Goal: Information Seeking & Learning: Find specific fact

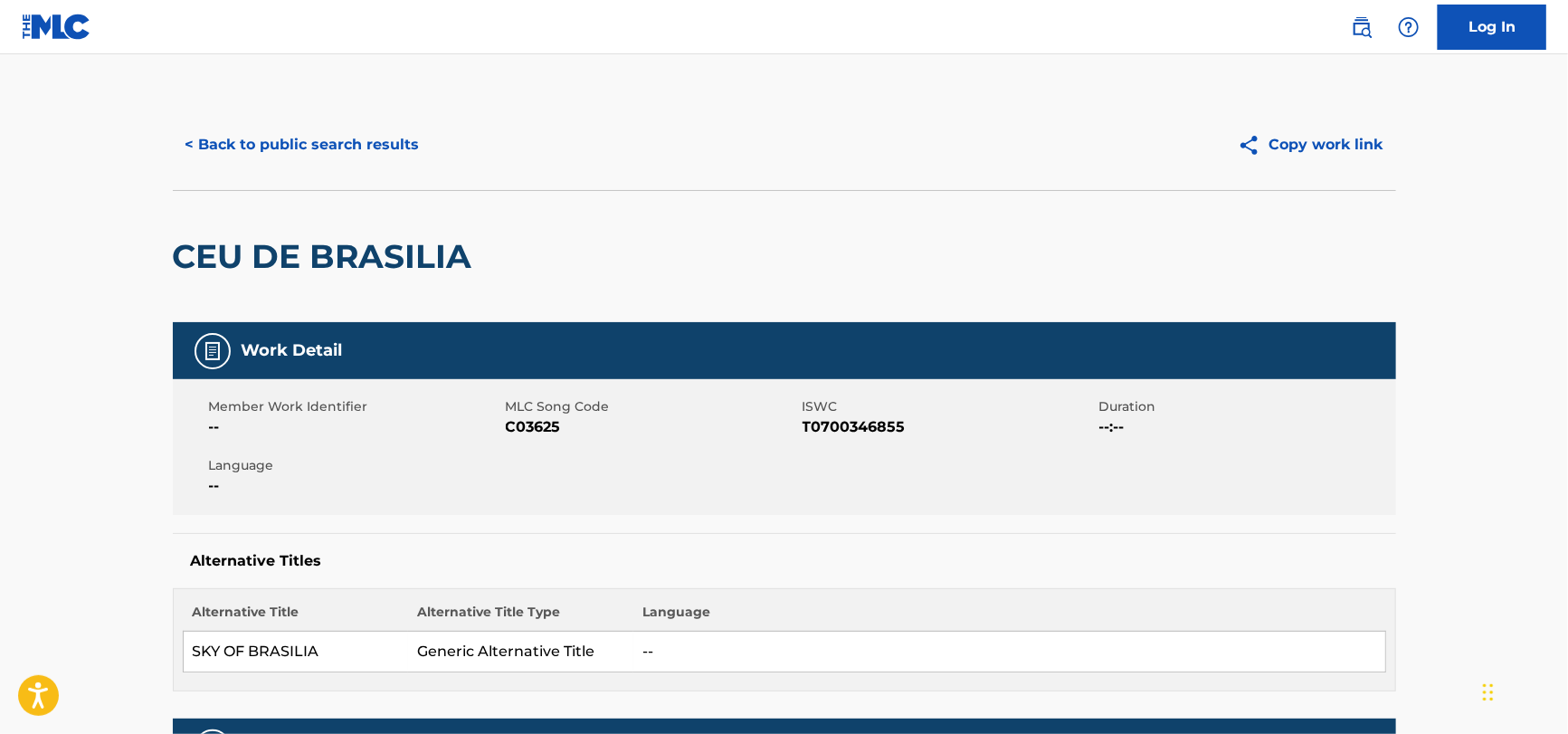
click at [330, 133] on button "< Back to public search results" at bounding box center [302, 145] width 260 height 45
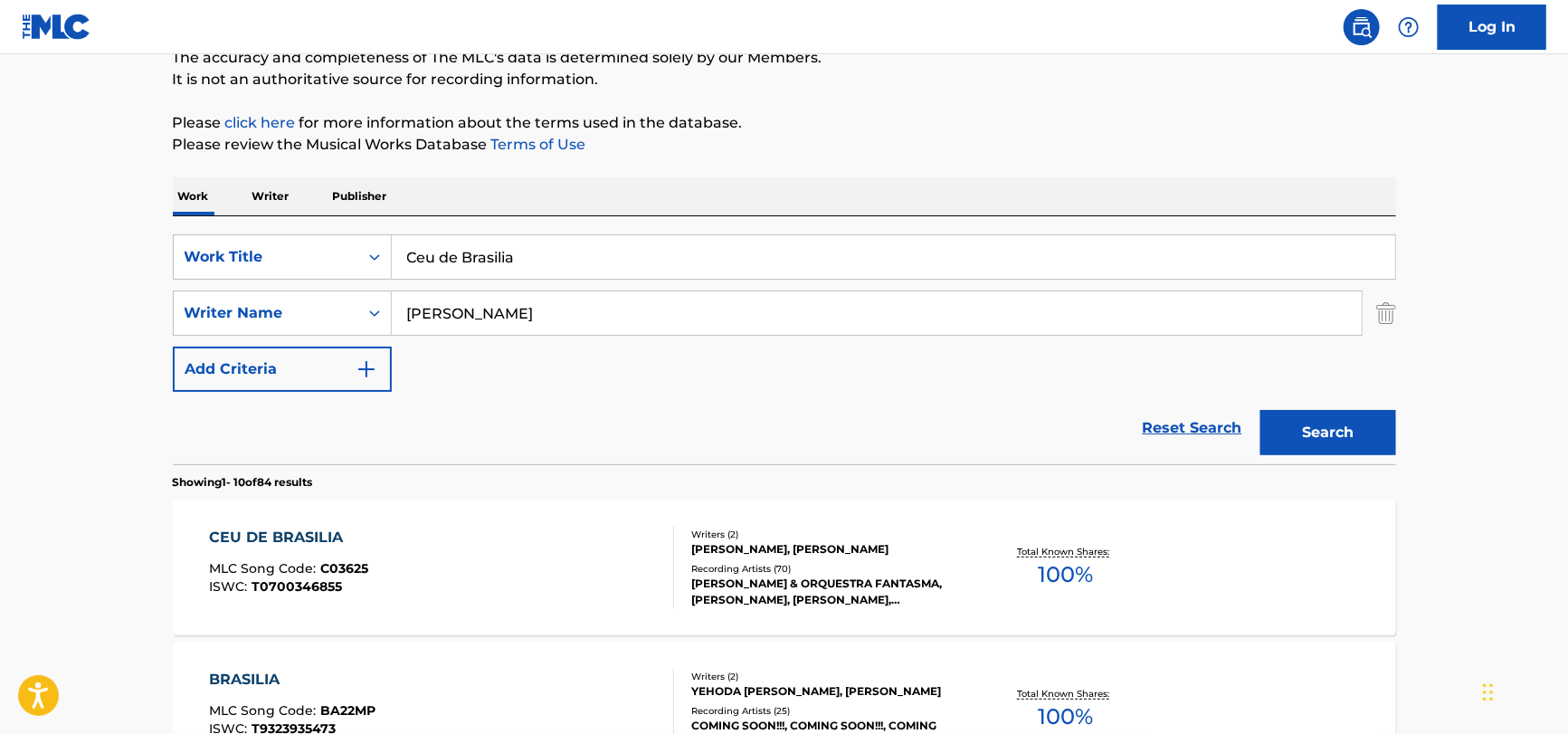
scroll to position [90, 0]
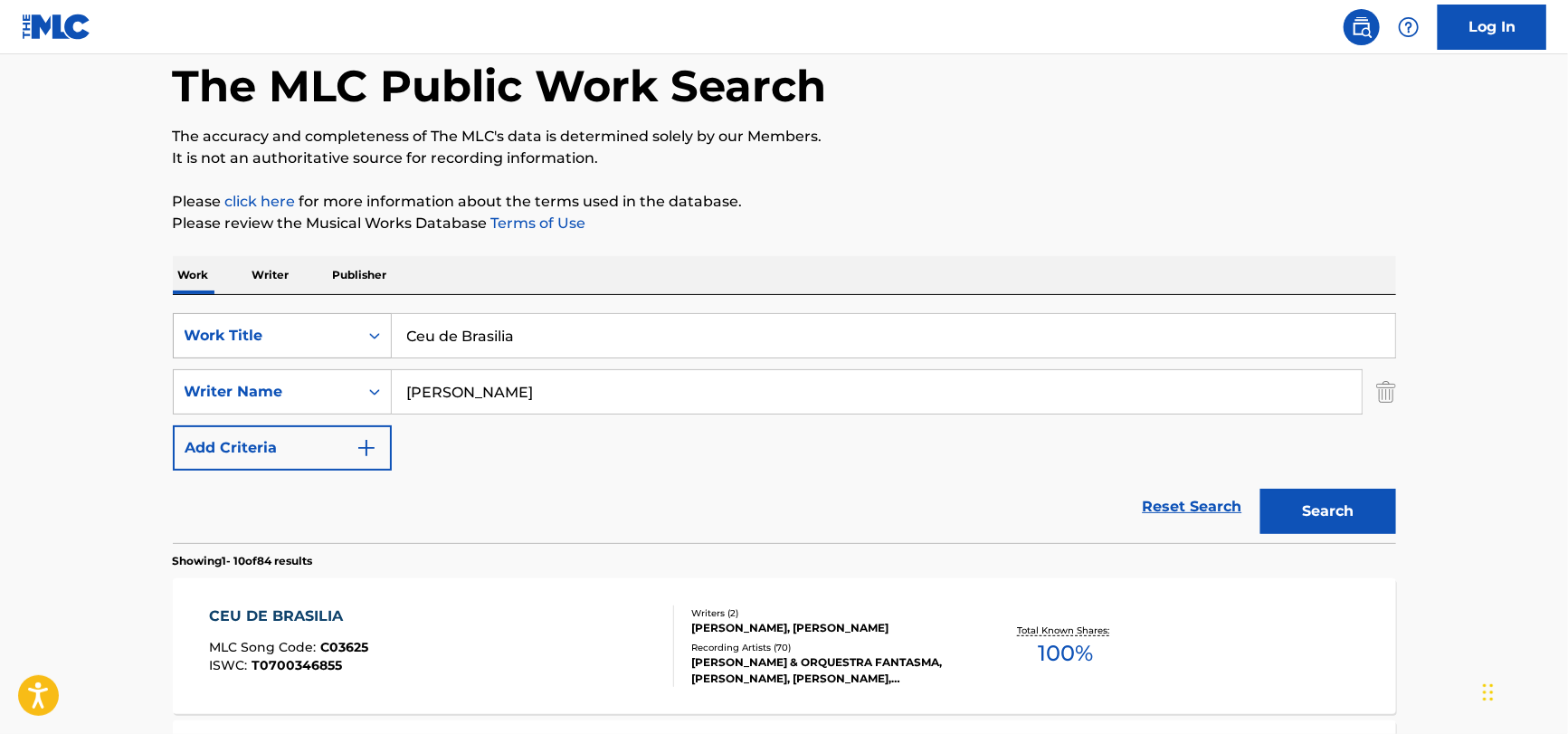
drag, startPoint x: 595, startPoint y: 339, endPoint x: 206, endPoint y: 344, distance: 389.0
paste input "Habita by Lakewood Music"
drag, startPoint x: 677, startPoint y: 339, endPoint x: 454, endPoint y: 360, distance: 224.0
click at [454, 360] on div "SearchWithCriteria74dbb6a6-21e1-46c1-a95a-3fdd4afee362 Work Title Habita by Lak…" at bounding box center [784, 391] width 1223 height 157
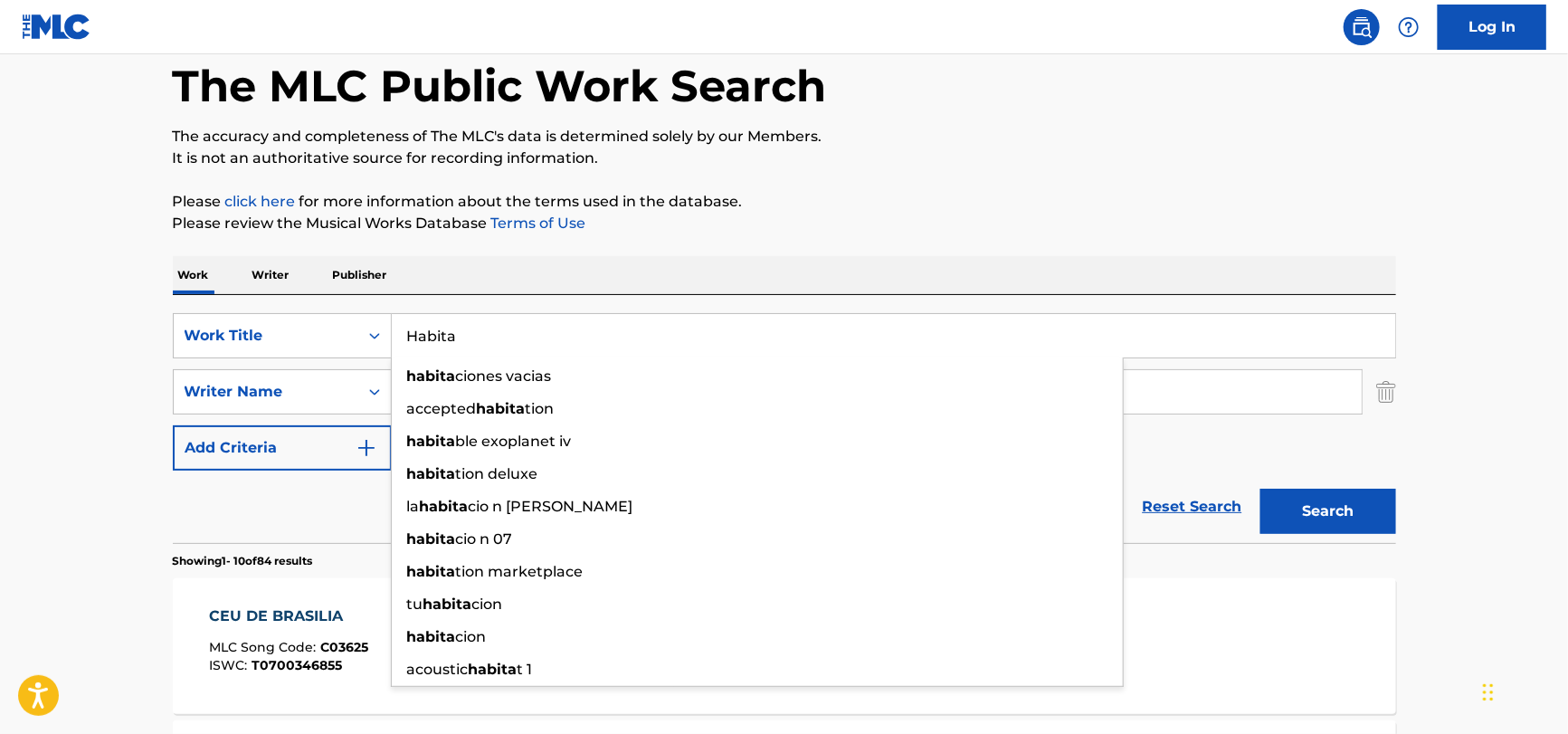
type input "Habita"
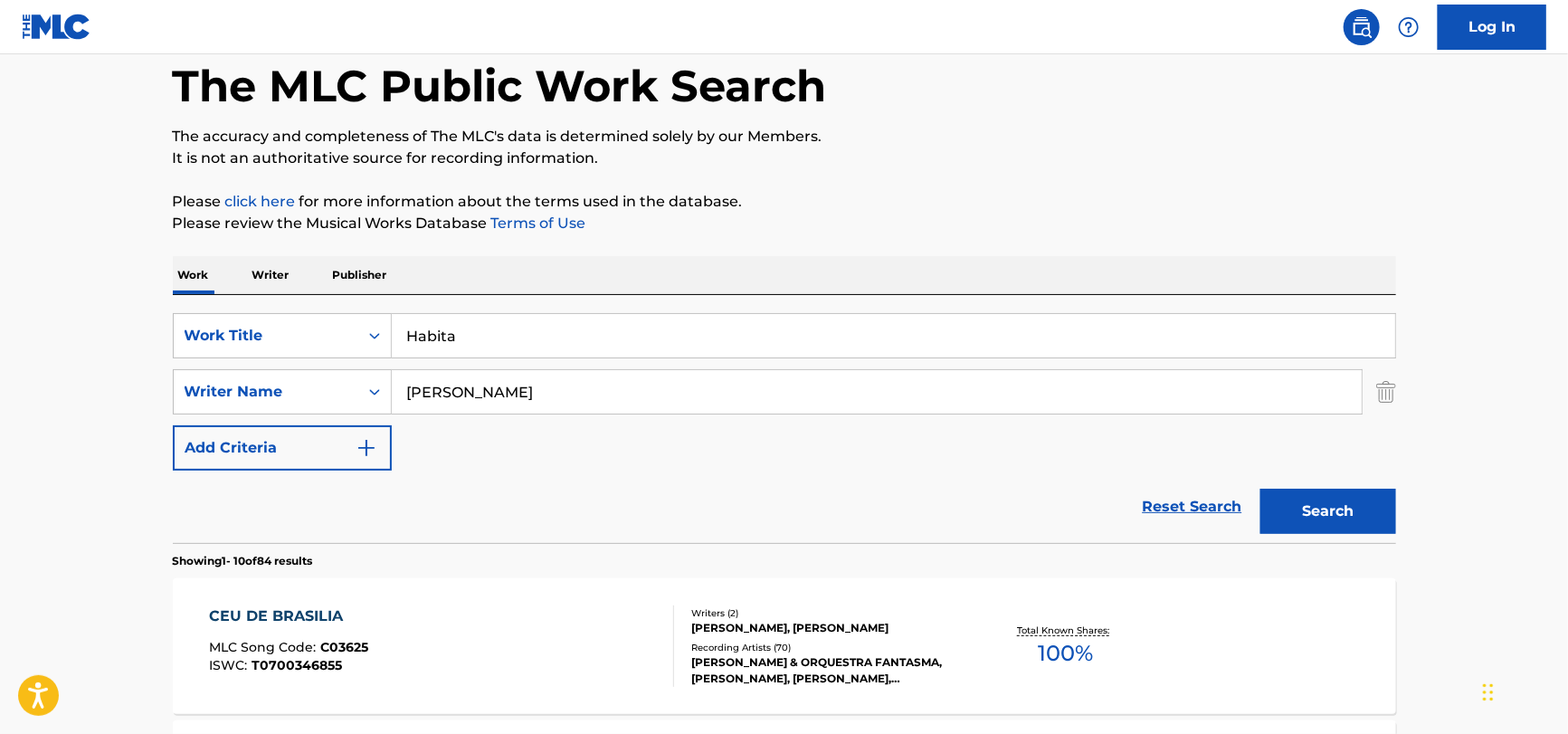
drag, startPoint x: 169, startPoint y: 540, endPoint x: 396, endPoint y: 459, distance: 241.0
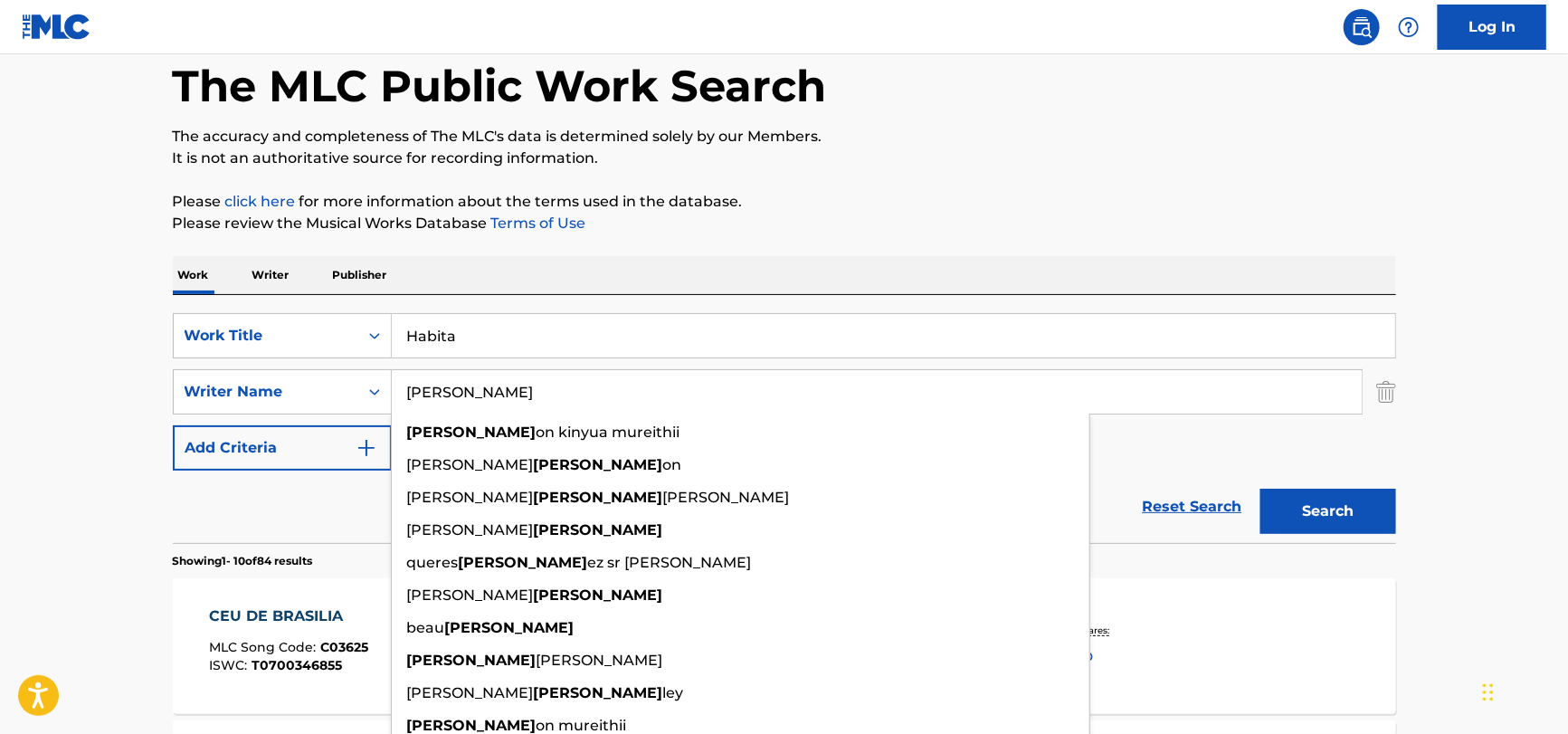
click at [541, 393] on input "[PERSON_NAME]" at bounding box center [877, 392] width 970 height 43
paste input "[PERSON_NAME]"
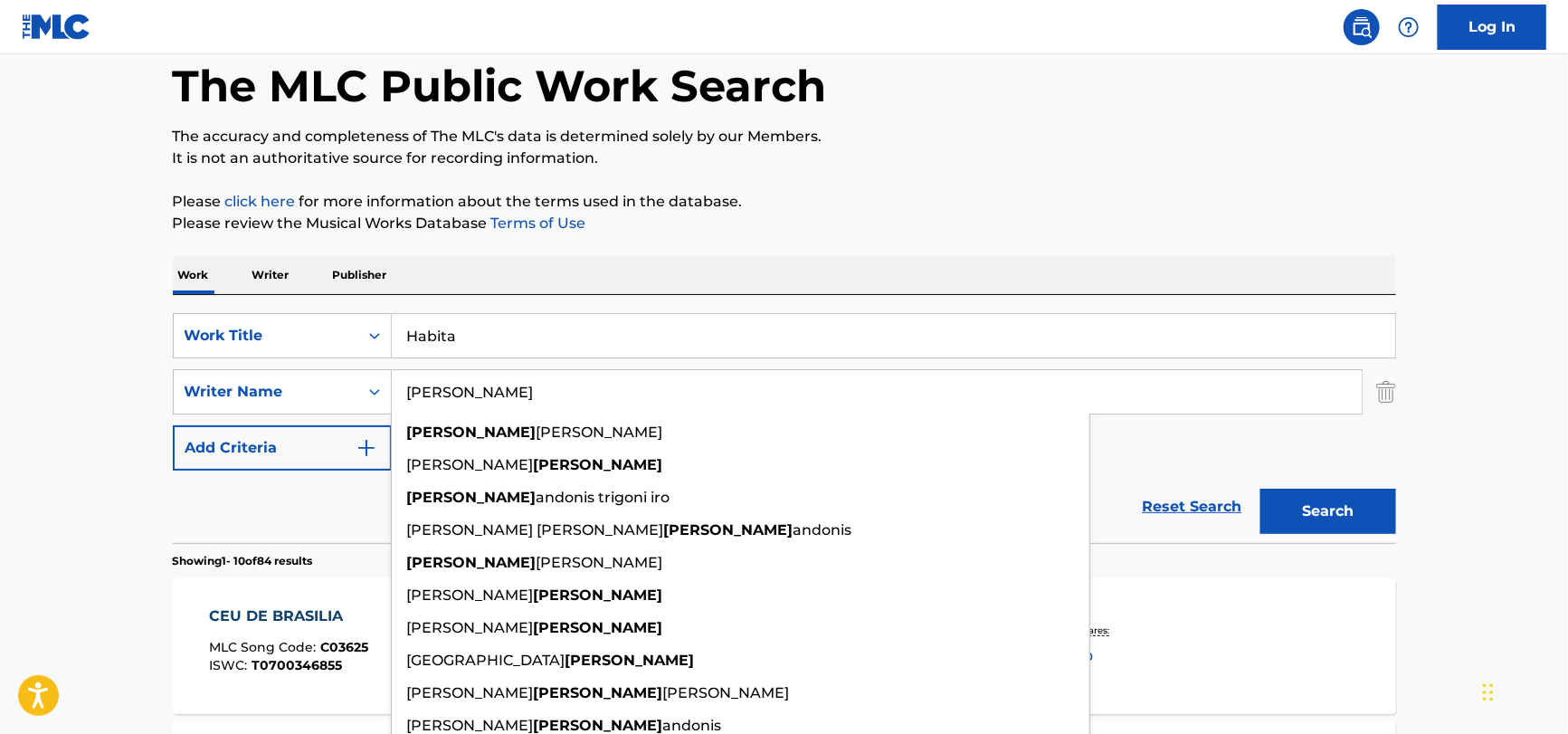
type input "[PERSON_NAME]"
click at [1221, 449] on div "SearchWithCriteria74dbb6a6-21e1-46c1-a95a-3fdd4afee362 Work Title Habita Search…" at bounding box center [784, 391] width 1223 height 157
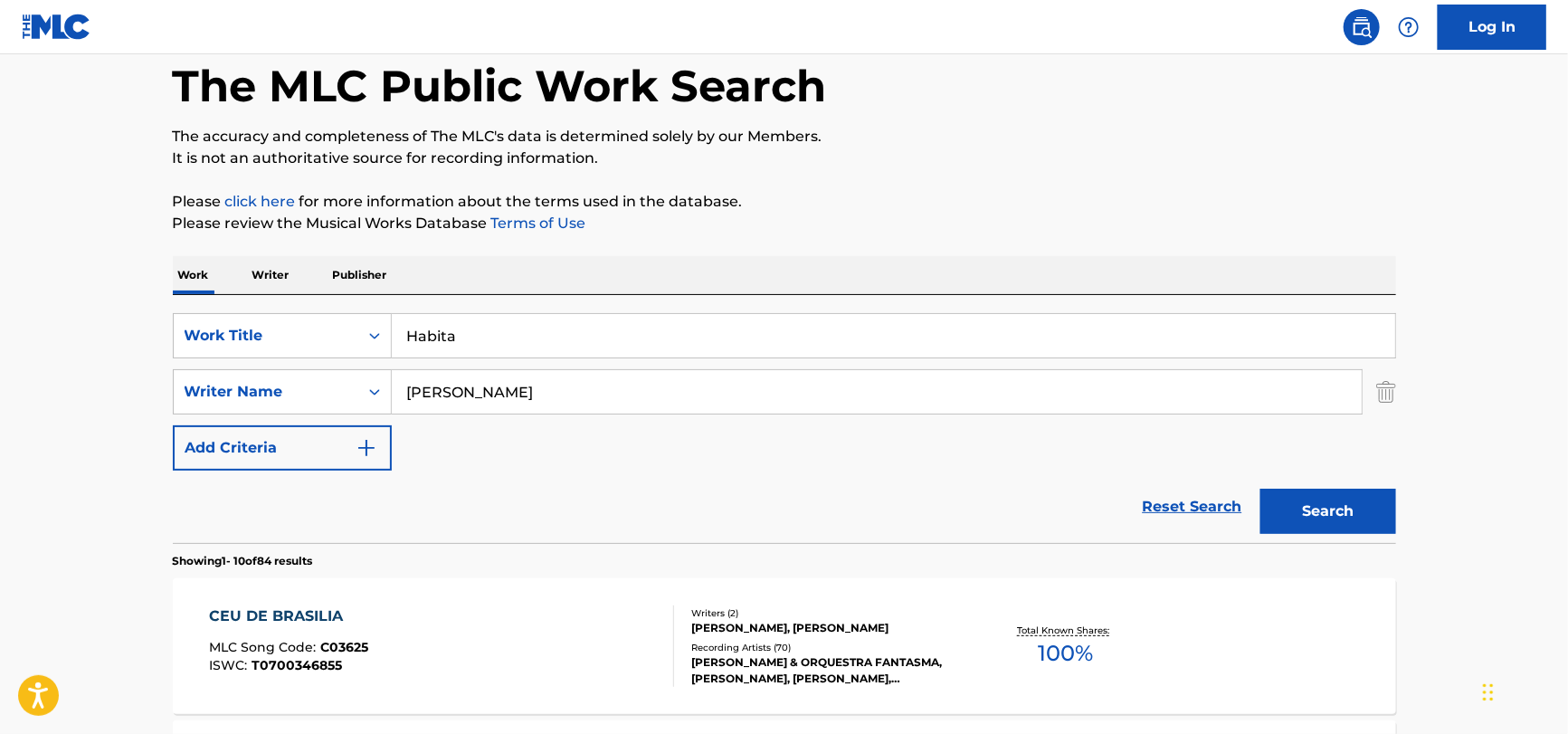
click at [1297, 510] on button "Search" at bounding box center [1328, 512] width 135 height 45
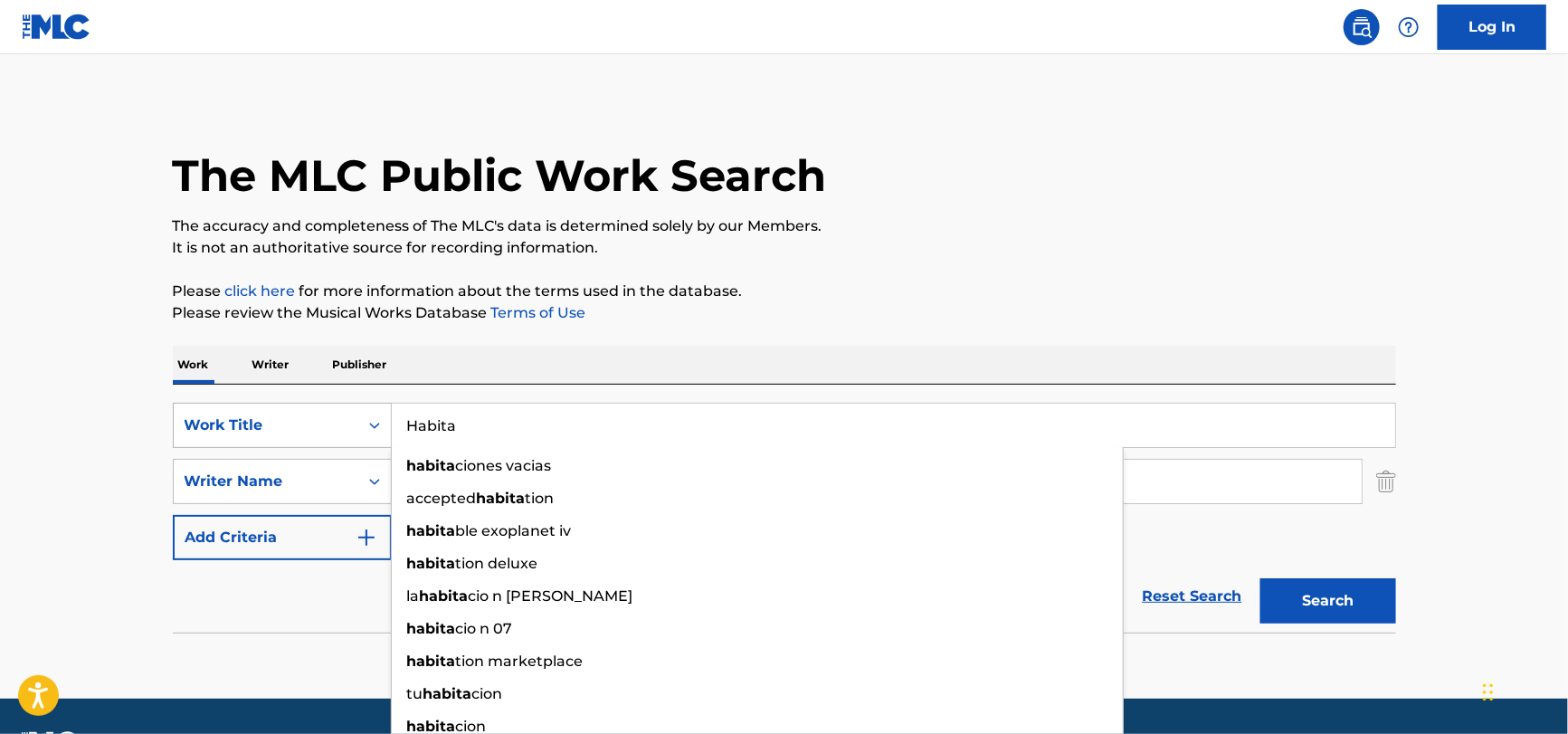
drag, startPoint x: 522, startPoint y: 407, endPoint x: 206, endPoint y: 427, distance: 316.6
click at [190, 429] on div "SearchWithCriteria74dbb6a6-21e1-46c1-a95a-3fdd4afee362 Work Title Habita habita…" at bounding box center [784, 426] width 1223 height 45
paste input "By the Way of the Cross by [PERSON_NAME]"
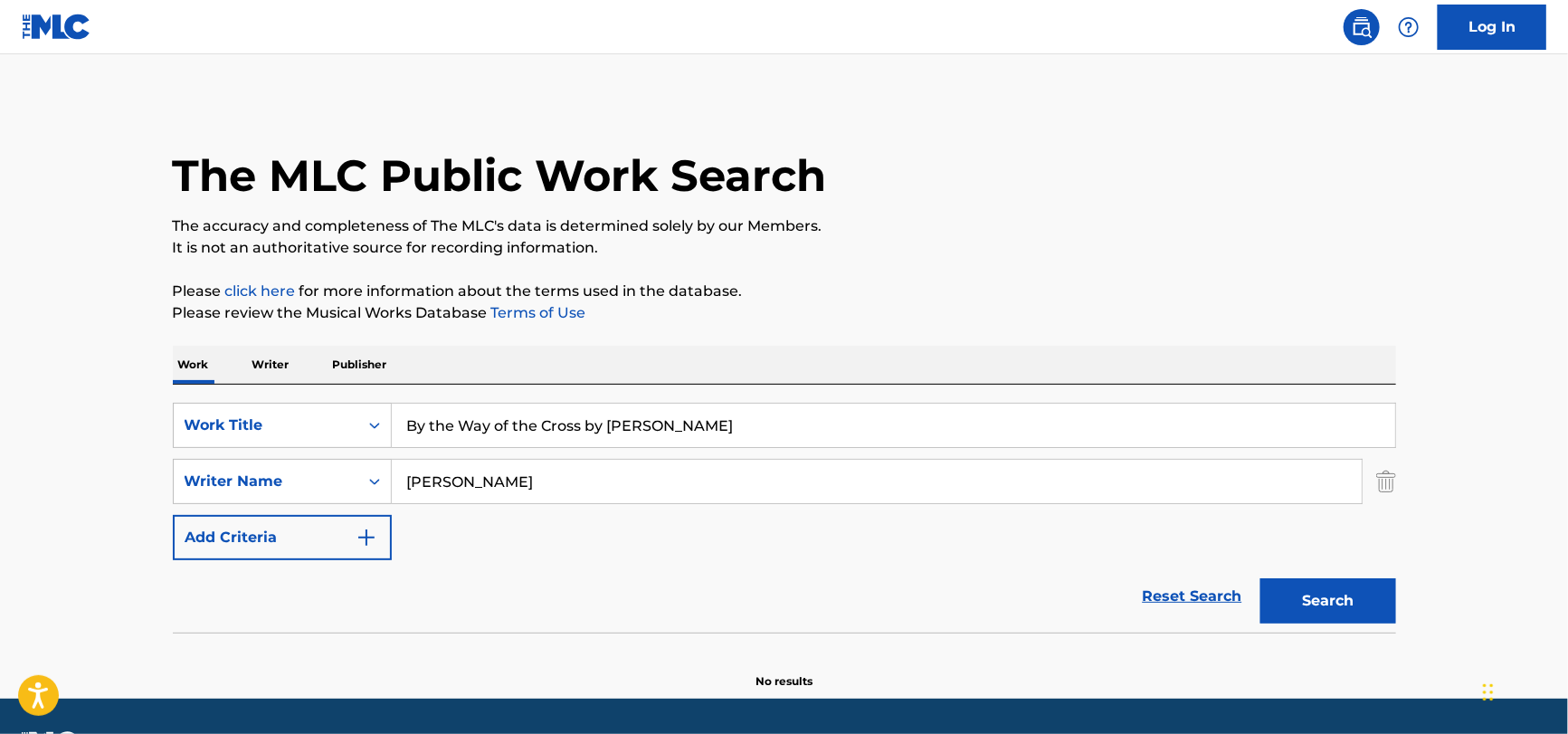
drag, startPoint x: 736, startPoint y: 423, endPoint x: 582, endPoint y: 437, distance: 154.6
click at [582, 437] on input "By the Way of the Cross by [PERSON_NAME]" at bounding box center [894, 425] width 1004 height 43
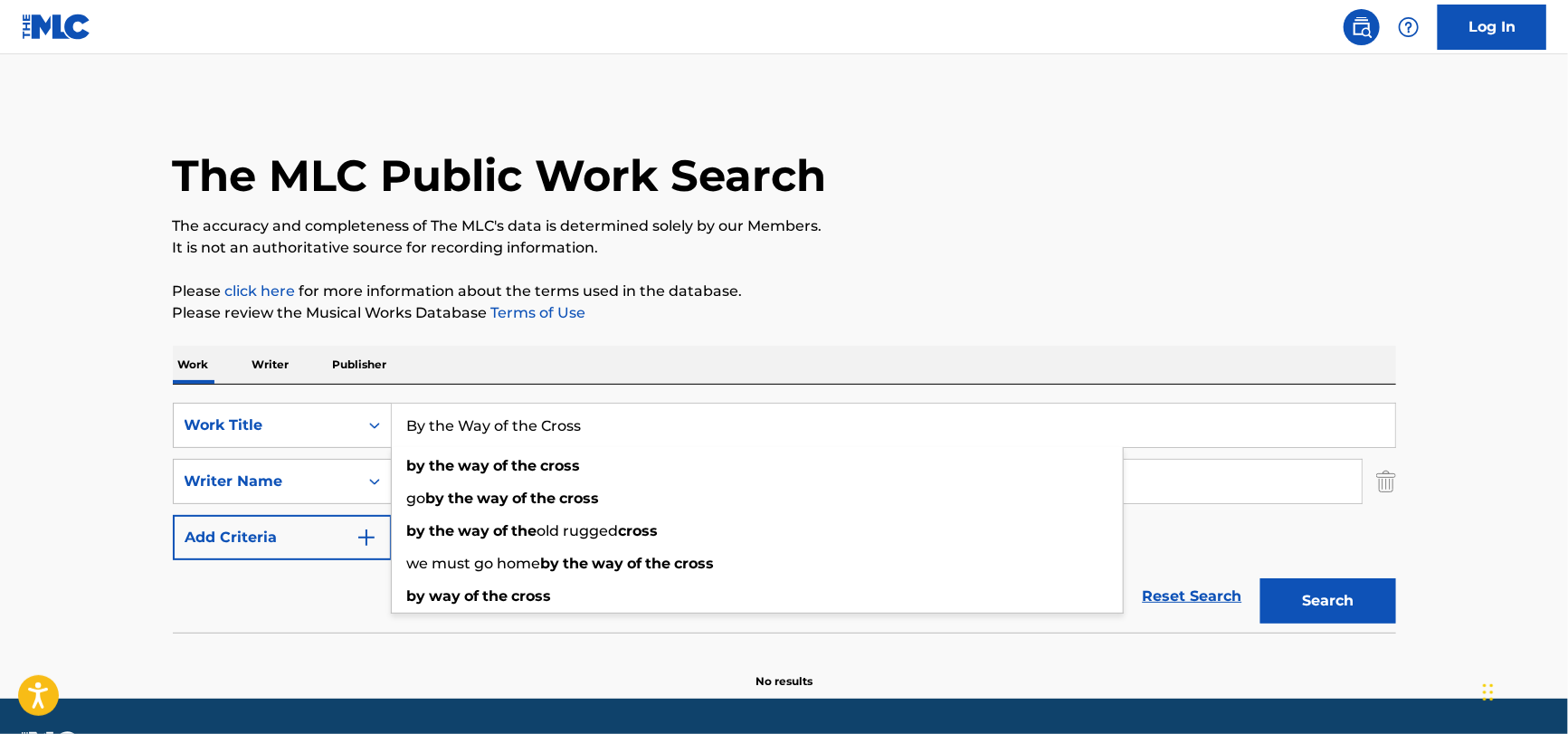
type input "By the Way of the Cross"
click at [217, 620] on div "Reset Search Search" at bounding box center [784, 596] width 1223 height 72
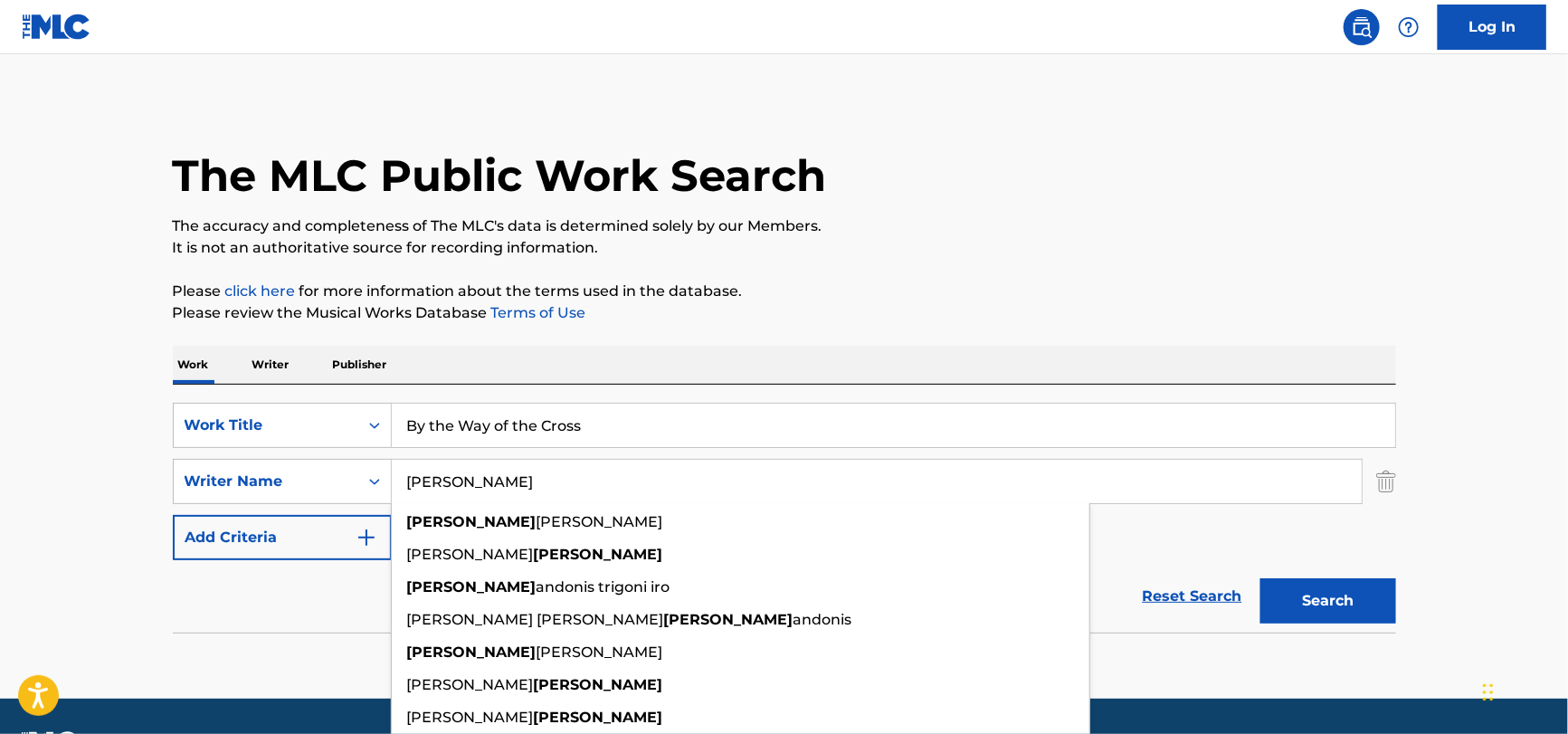
drag, startPoint x: 512, startPoint y: 462, endPoint x: 163, endPoint y: 497, distance: 350.8
click at [163, 497] on div "The MLC Public Work Search The accuracy and completeness of The MLC's data is d…" at bounding box center [784, 394] width 1267 height 590
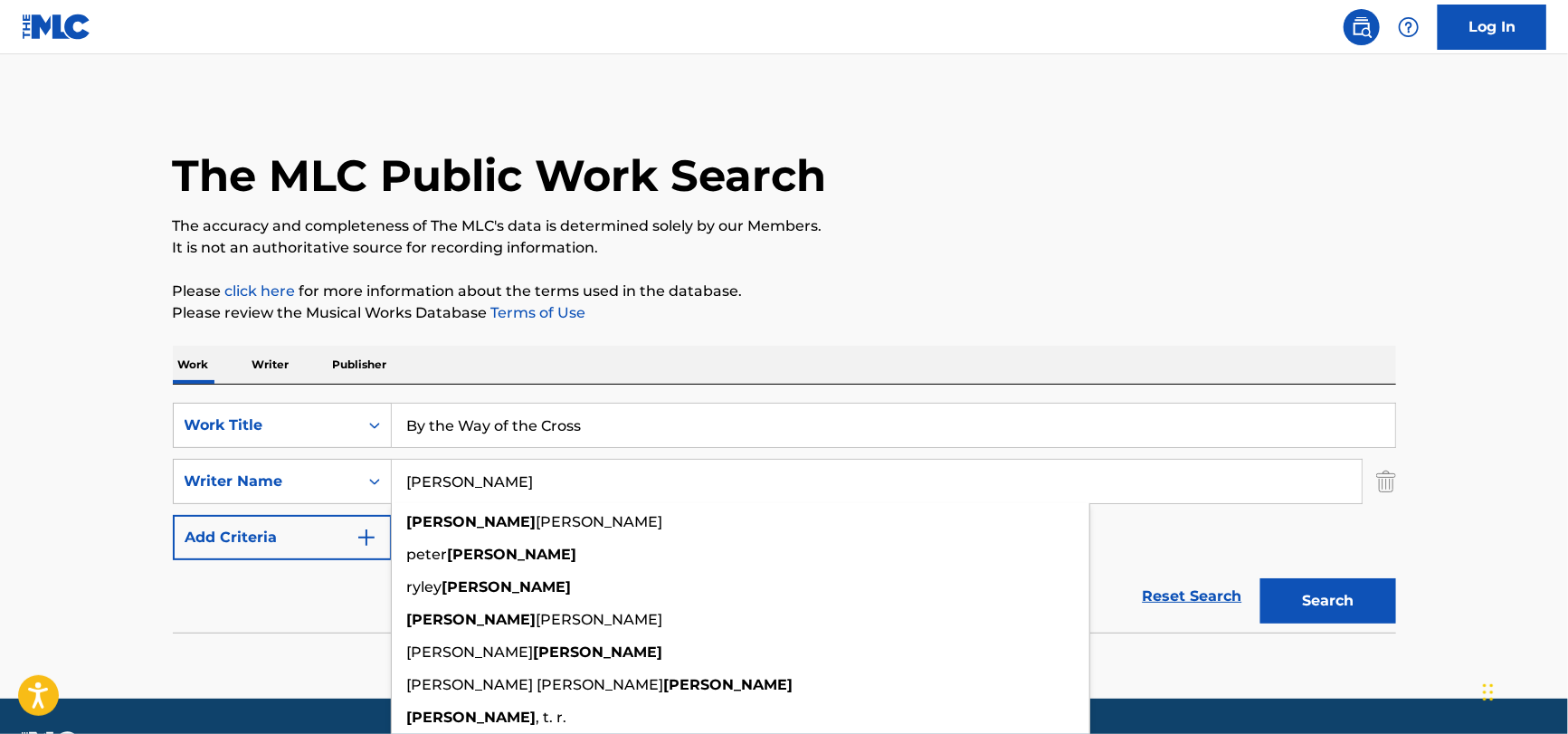
type input "[PERSON_NAME]"
drag, startPoint x: 274, startPoint y: 650, endPoint x: 334, endPoint y: 575, distance: 96.0
click at [275, 646] on section "No results" at bounding box center [784, 666] width 1223 height 47
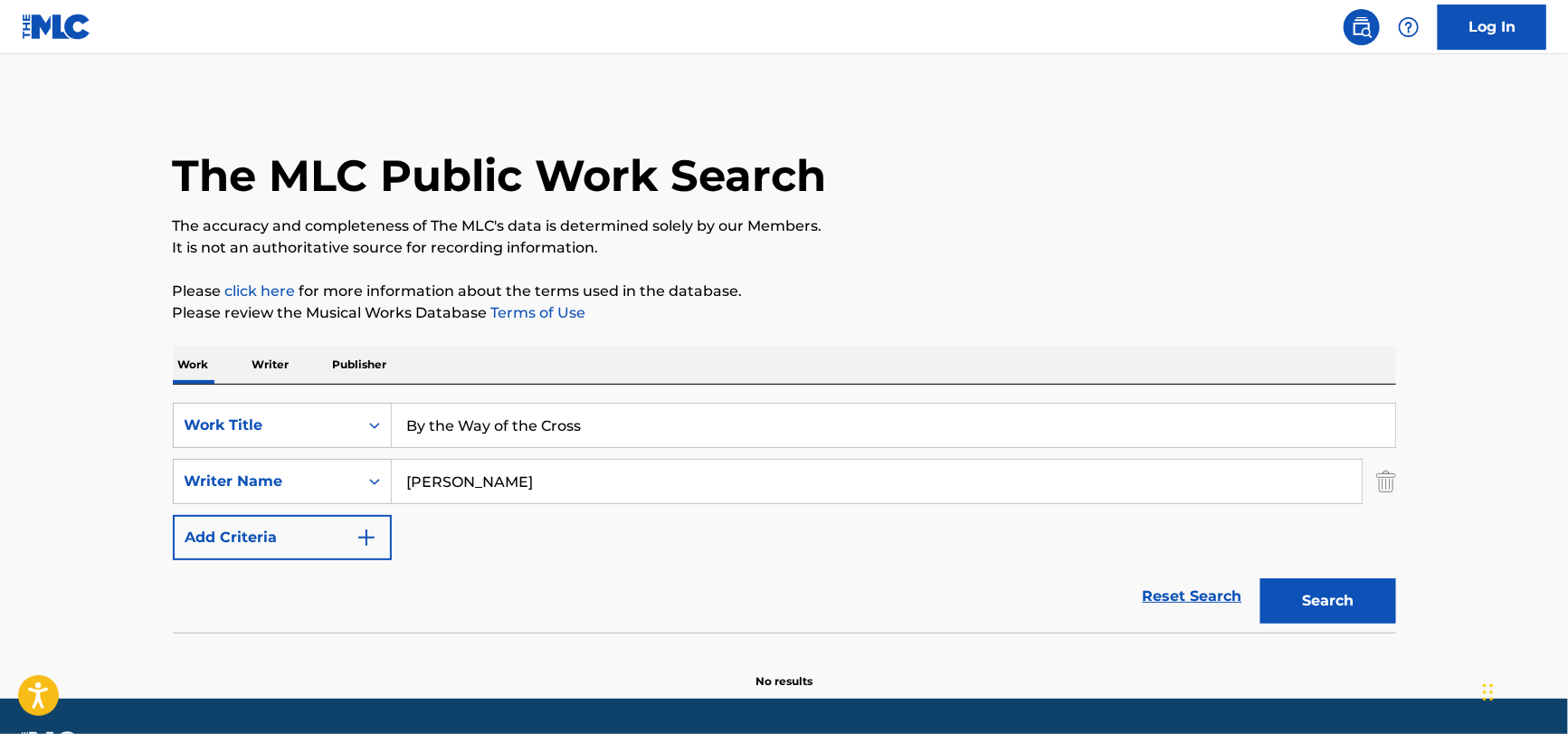
click at [476, 483] on input "[PERSON_NAME]" at bounding box center [877, 481] width 970 height 43
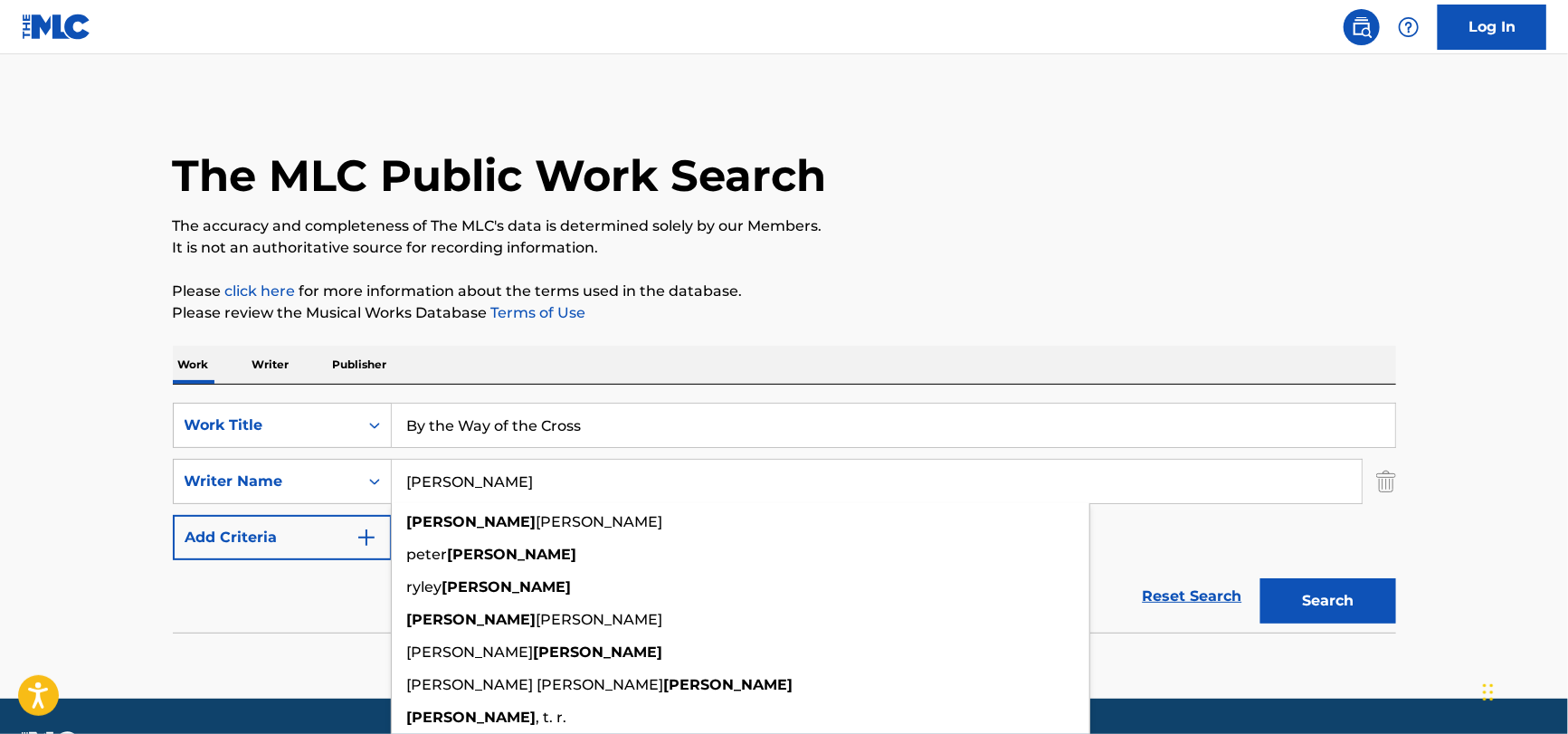
click at [1261, 578] on button "Search" at bounding box center [1328, 601] width 135 height 45
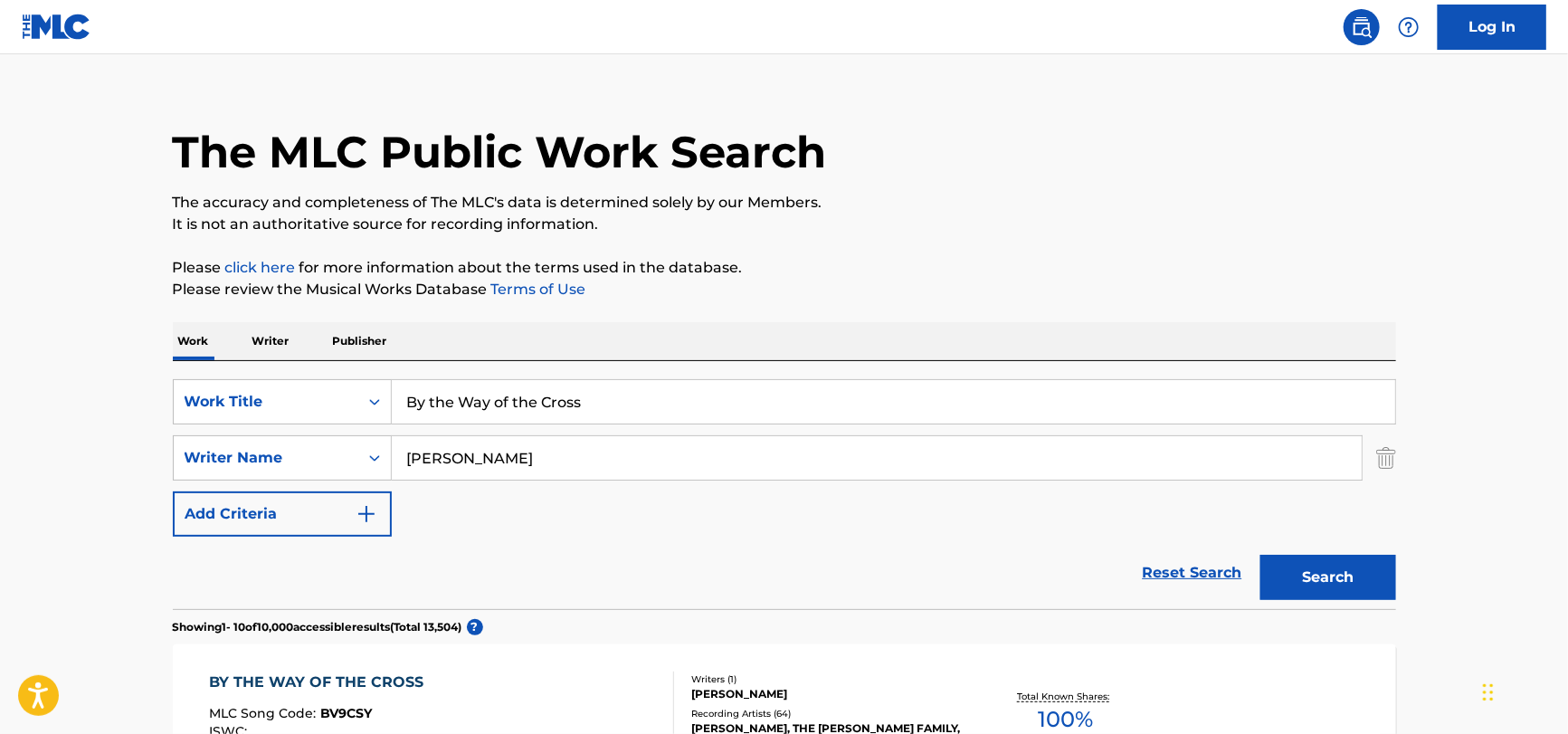
scroll to position [362, 0]
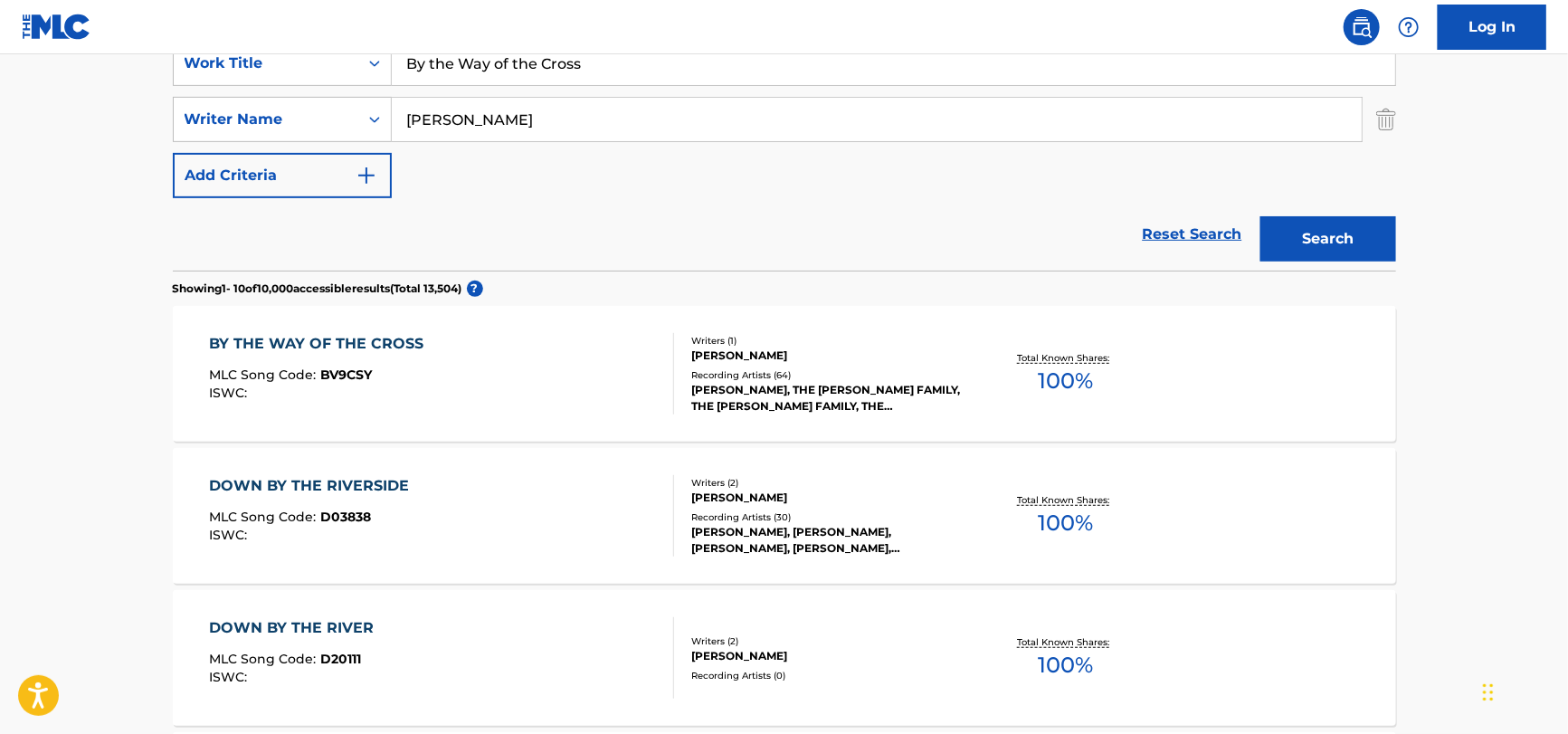
click at [459, 394] on div "BY THE WAY OF THE CROSS MLC Song Code : BV9CSY ISWC :" at bounding box center [442, 373] width 465 height 81
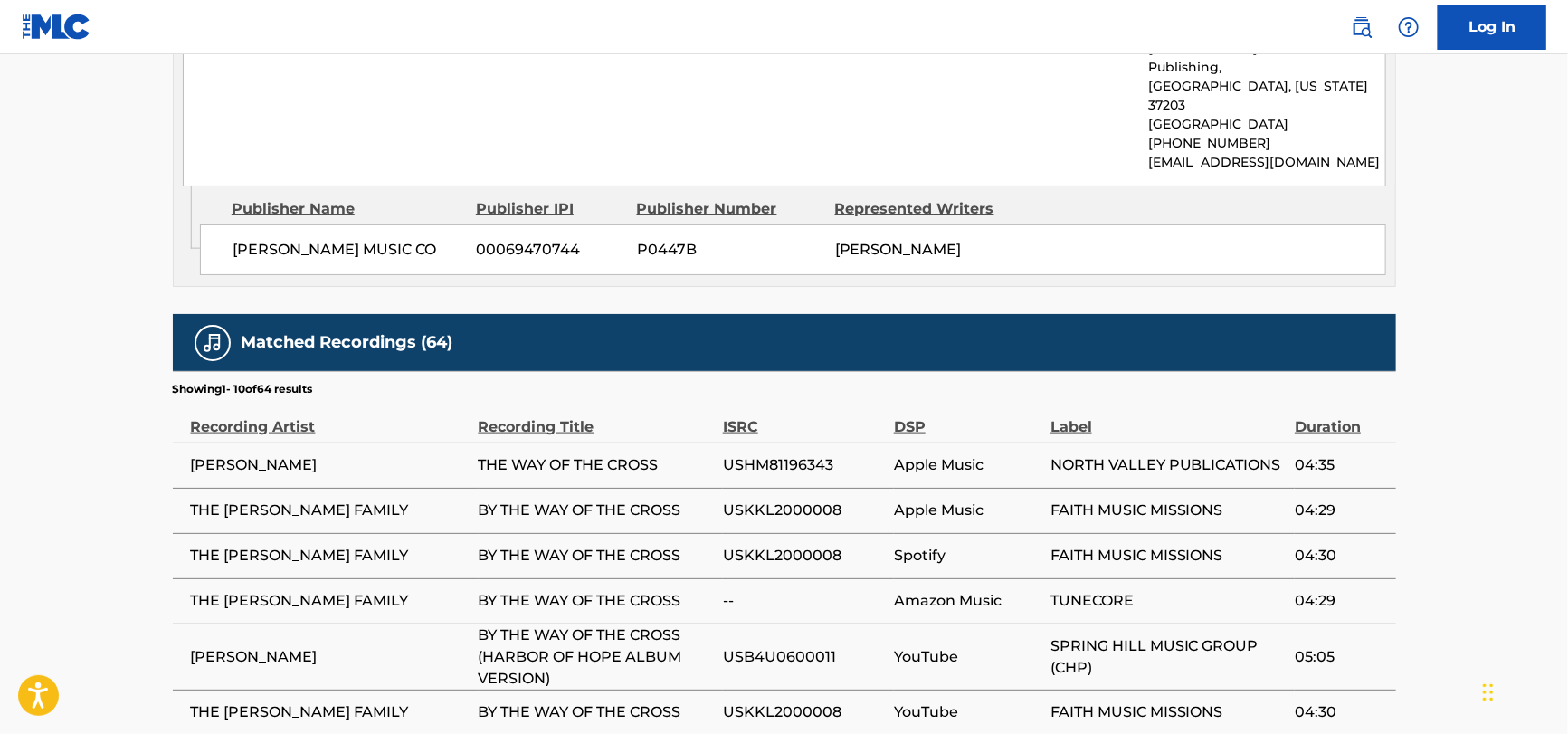
scroll to position [1086, 0]
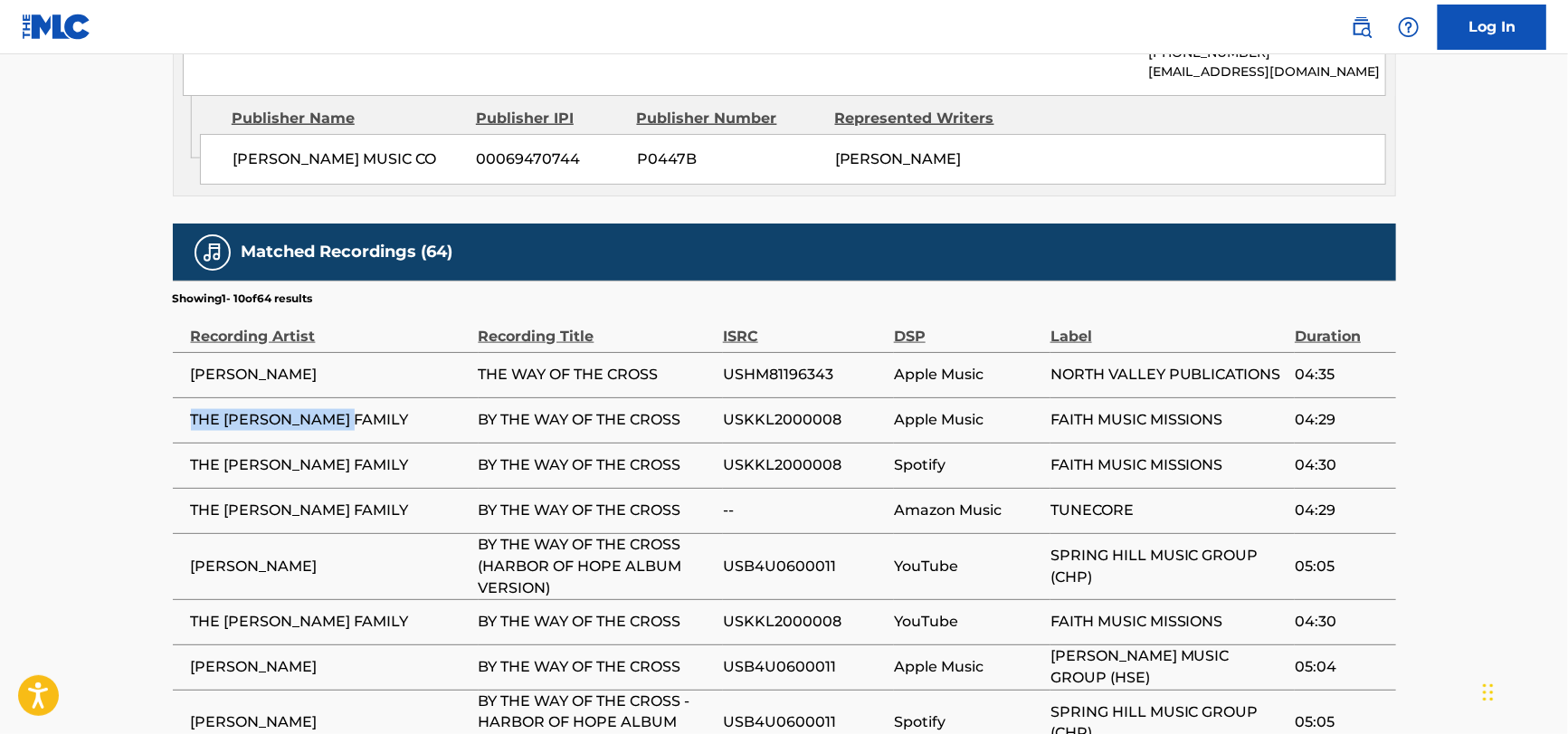
drag, startPoint x: 193, startPoint y: 401, endPoint x: 358, endPoint y: 401, distance: 165.0
click at [358, 409] on span "THE [PERSON_NAME] FAMILY" at bounding box center [330, 420] width 279 height 22
copy span "THE [PERSON_NAME] FAMILY"
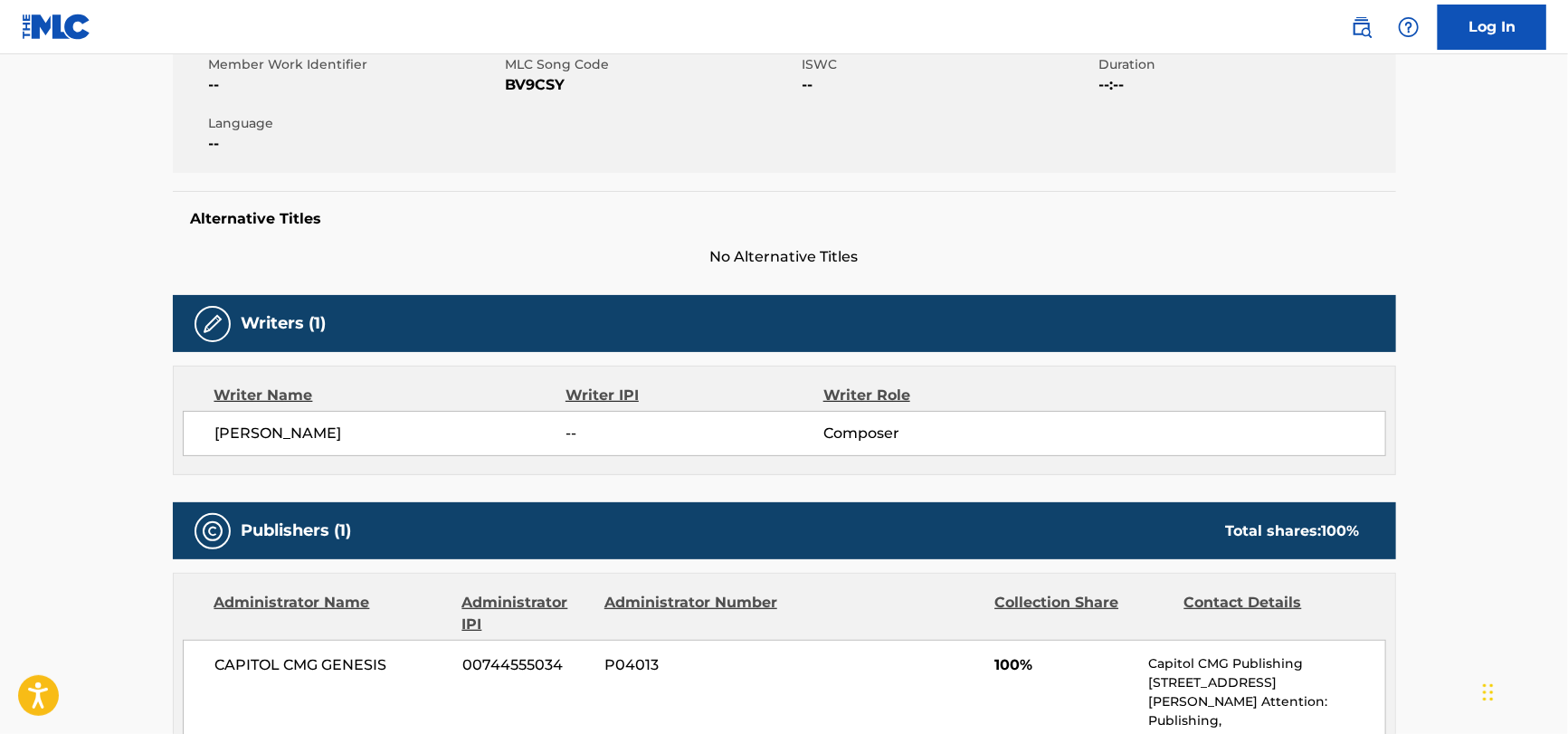
scroll to position [271, 0]
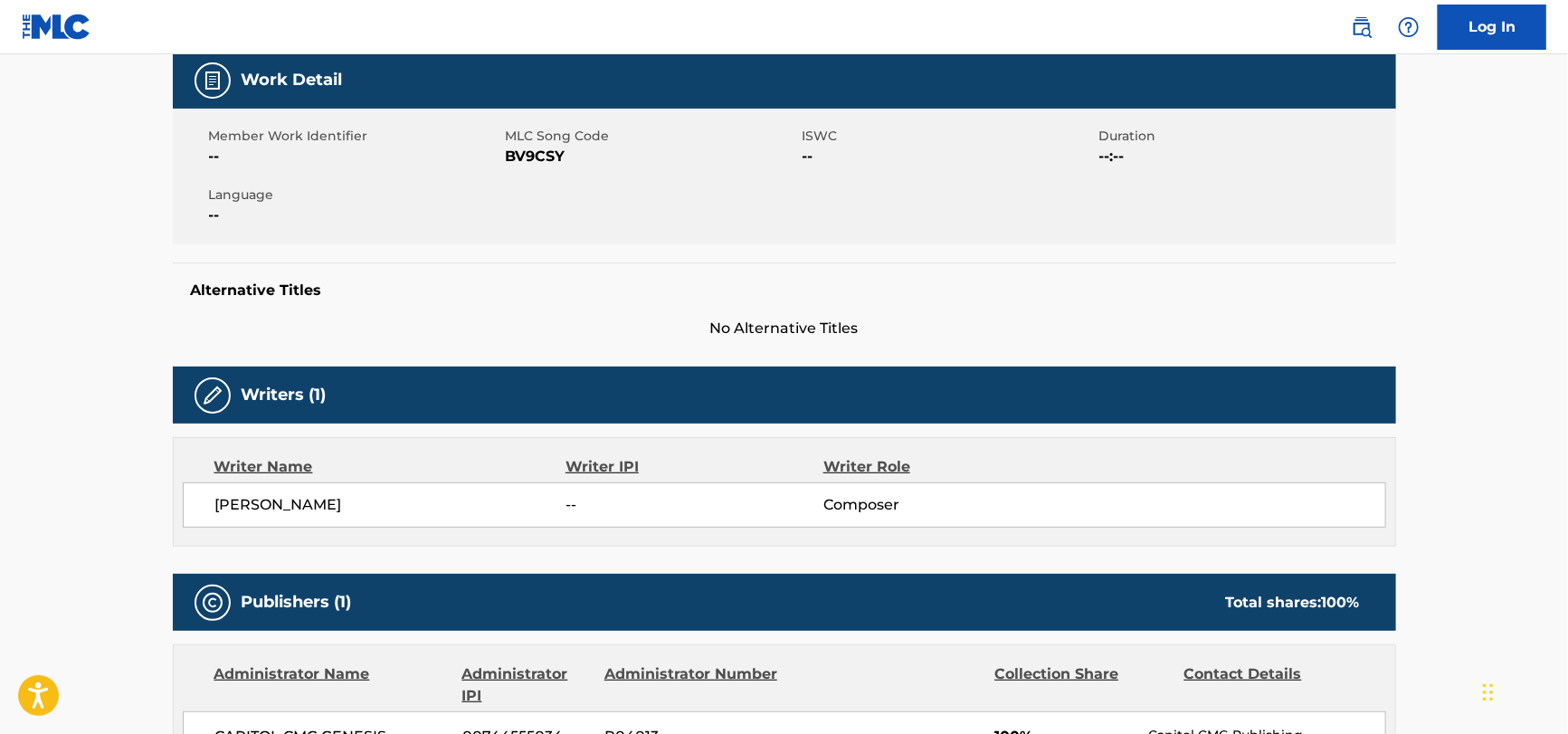
click at [553, 176] on div "Member Work Identifier -- MLC Song Code BV9CSY ISWC -- Duration --:-- Language …" at bounding box center [784, 176] width 1223 height 135
click at [552, 181] on div "Member Work Identifier -- MLC Song Code BV9CSY ISWC -- Duration --:-- Language …" at bounding box center [784, 176] width 1223 height 135
copy span "BV9CSY"
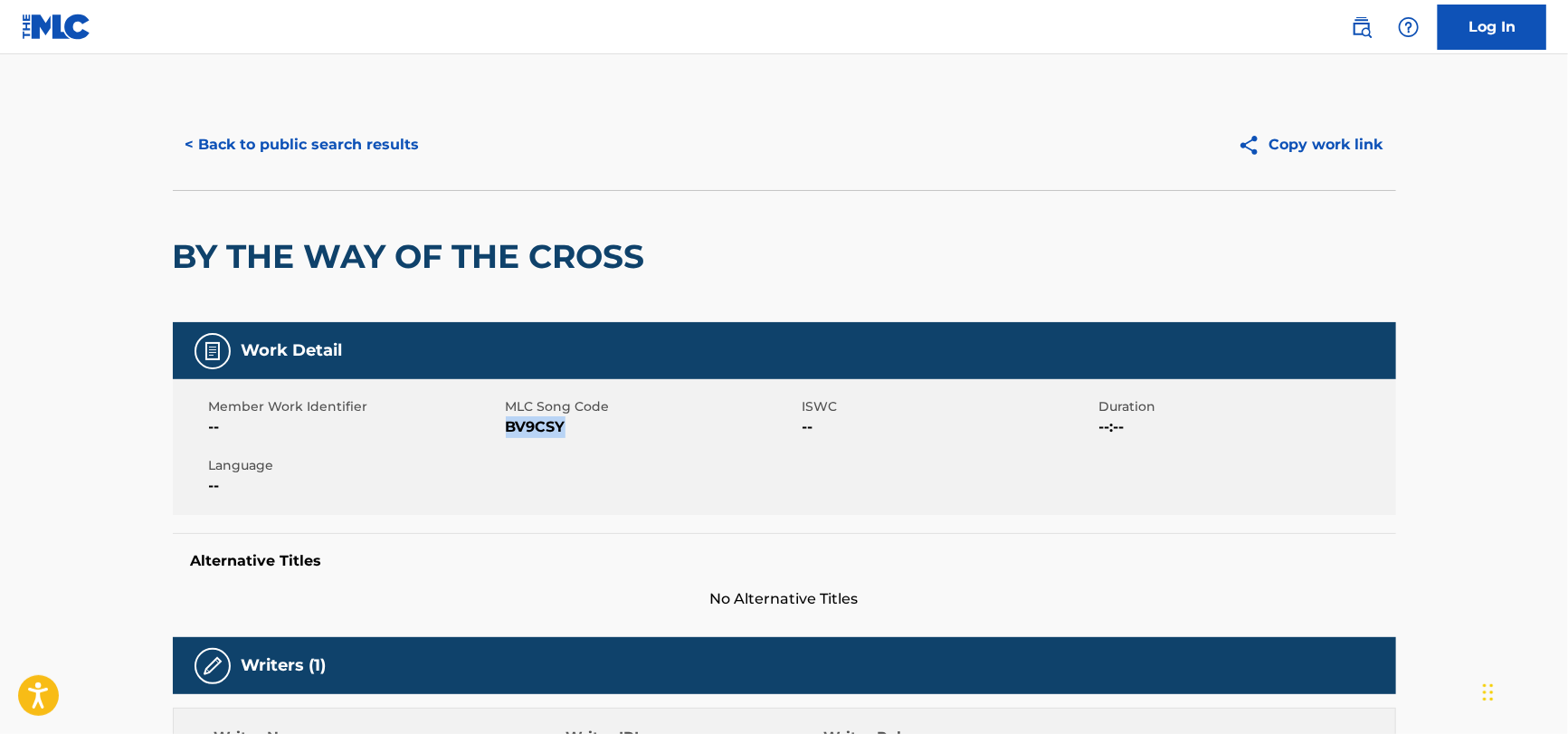
click at [327, 132] on button "< Back to public search results" at bounding box center [302, 145] width 260 height 45
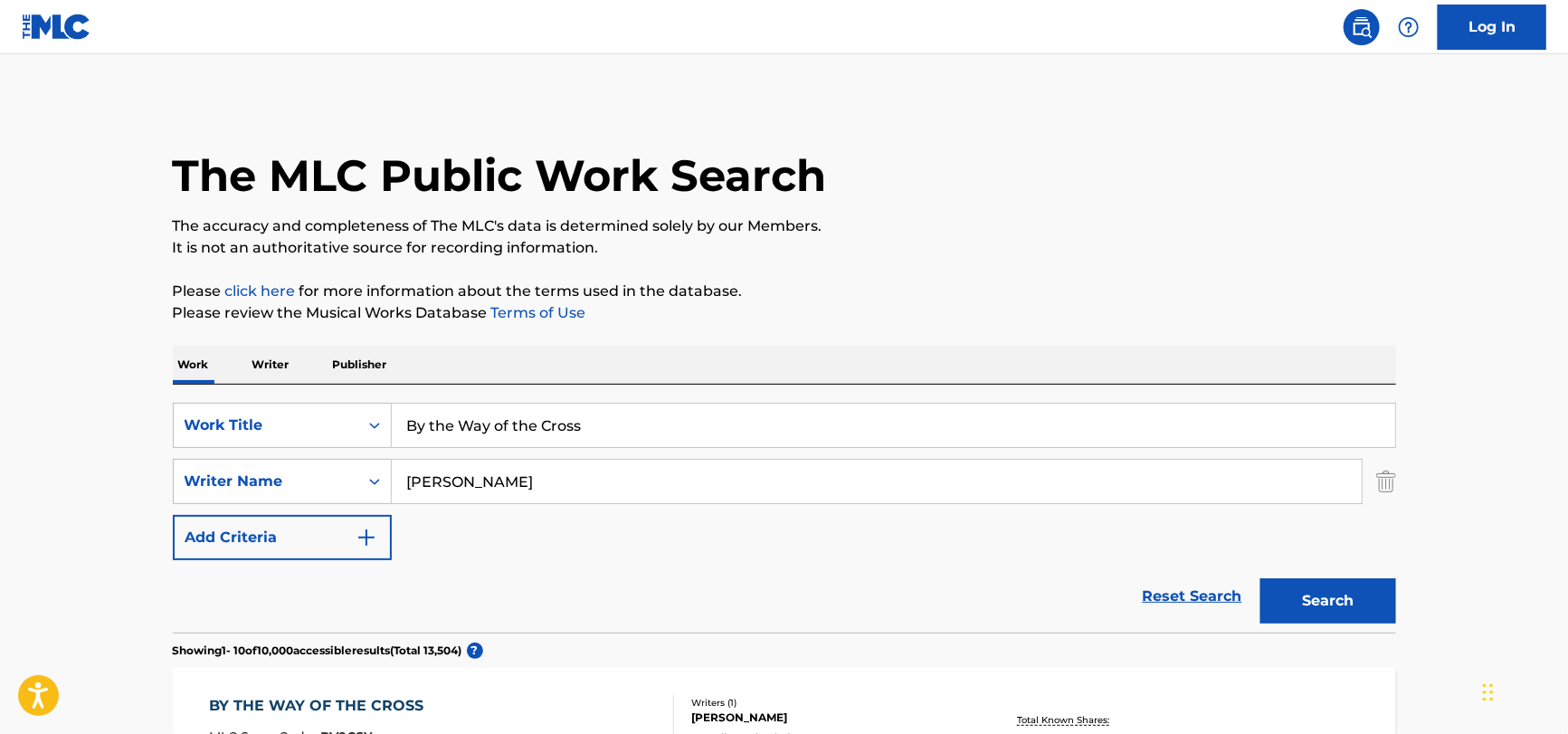
drag, startPoint x: 618, startPoint y: 420, endPoint x: 191, endPoint y: 447, distance: 427.9
click at [191, 447] on div "SearchWithCriteria74dbb6a6-21e1-46c1-a95a-3fdd4afee362 Work Title By the Way of…" at bounding box center [784, 481] width 1223 height 157
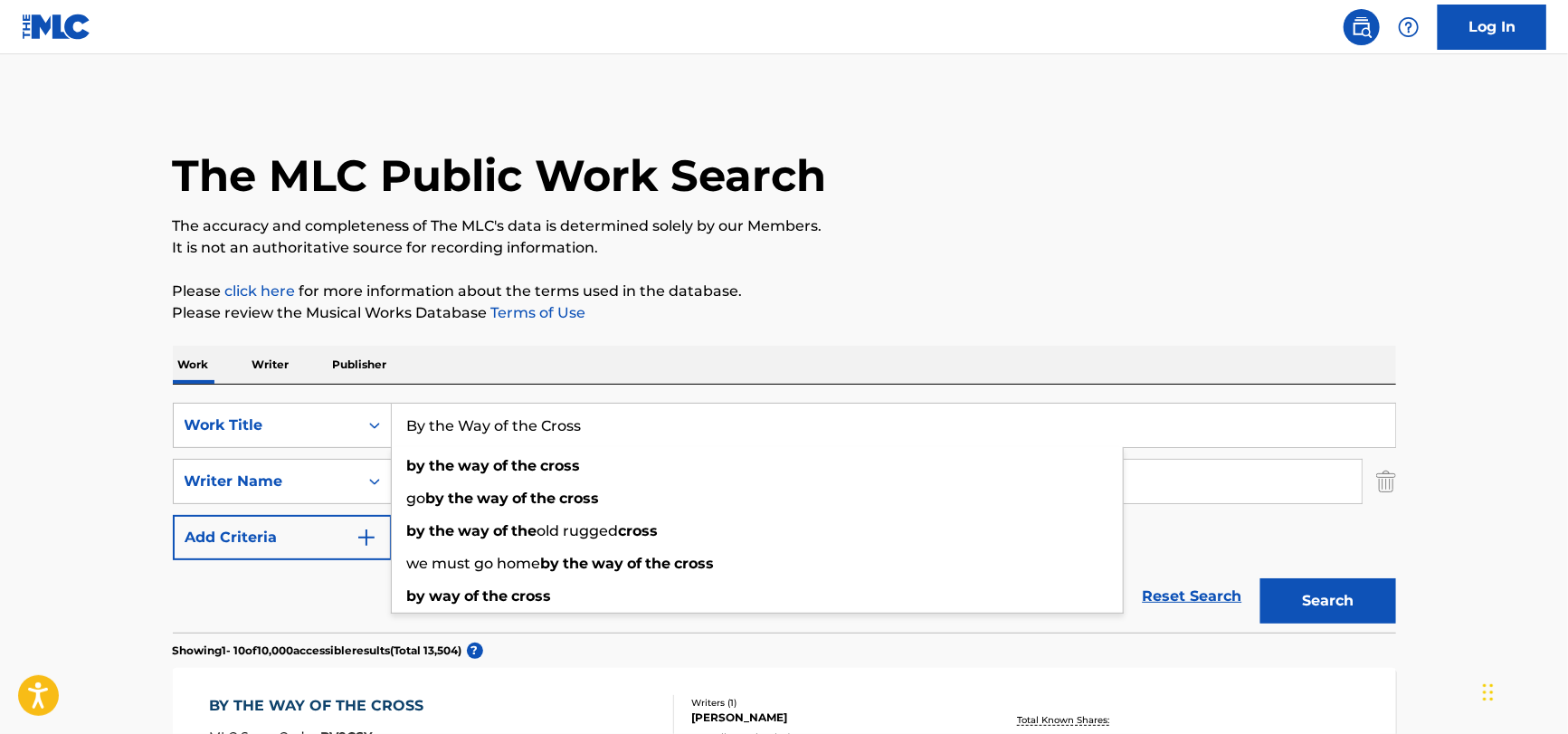
paste input "In the Depths of the Sea"
type input "In the Depths of the Sea"
drag, startPoint x: 289, startPoint y: 628, endPoint x: 344, endPoint y: 560, distance: 87.5
click at [290, 626] on div "Reset Search Search" at bounding box center [784, 596] width 1223 height 72
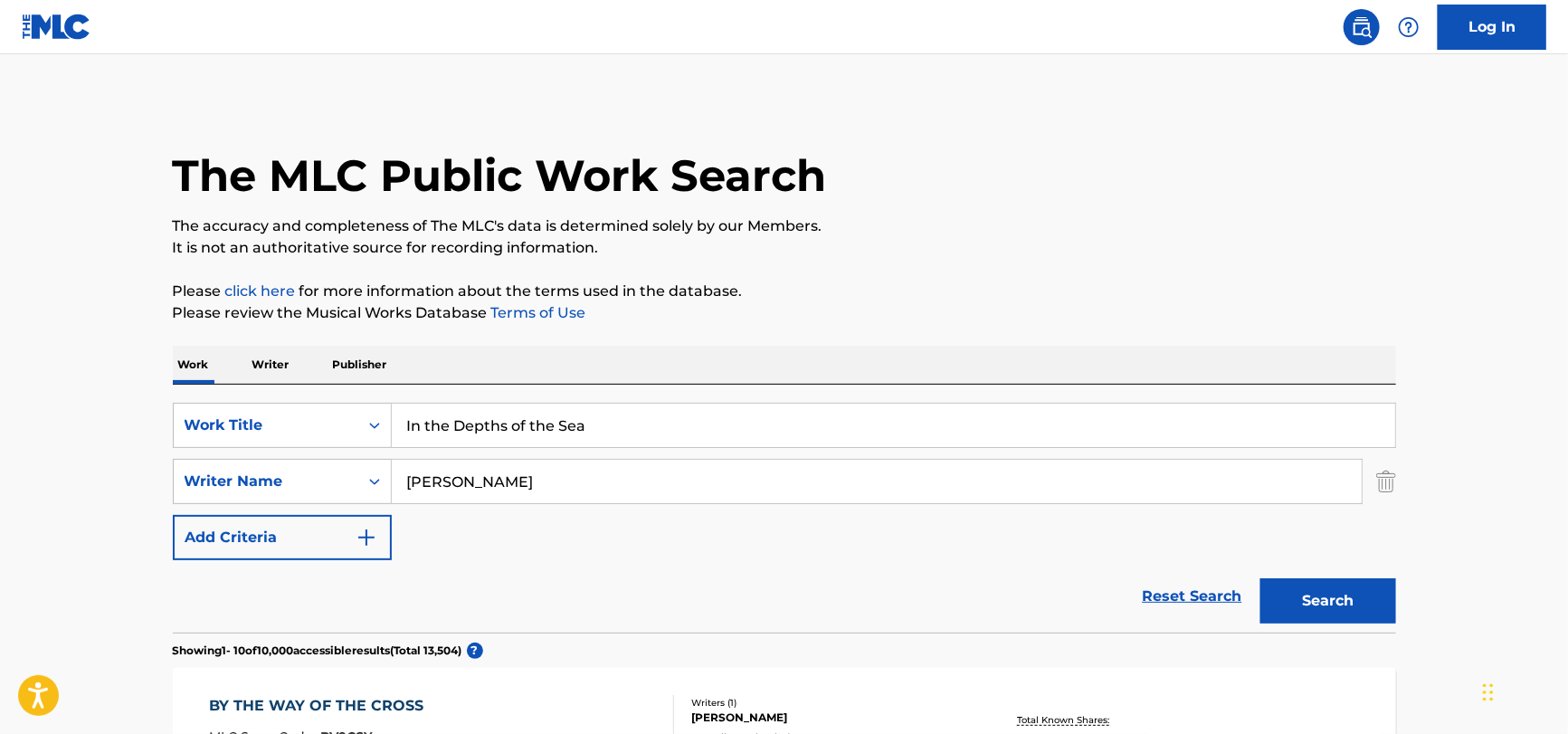
click at [478, 492] on input "[PERSON_NAME]" at bounding box center [877, 481] width 970 height 43
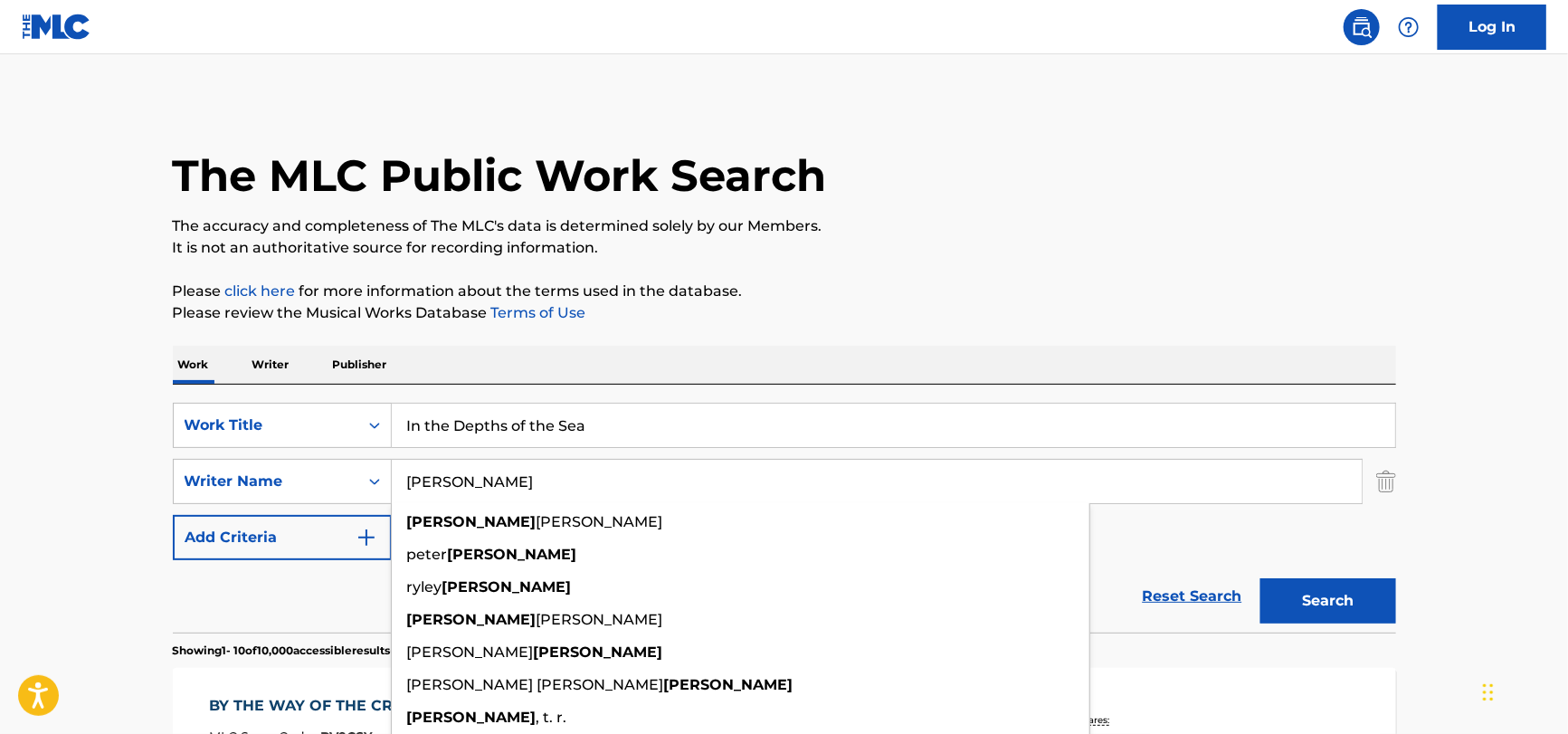
click at [478, 492] on input "[PERSON_NAME]" at bounding box center [877, 481] width 970 height 43
paste input "[PERSON_NAME]"
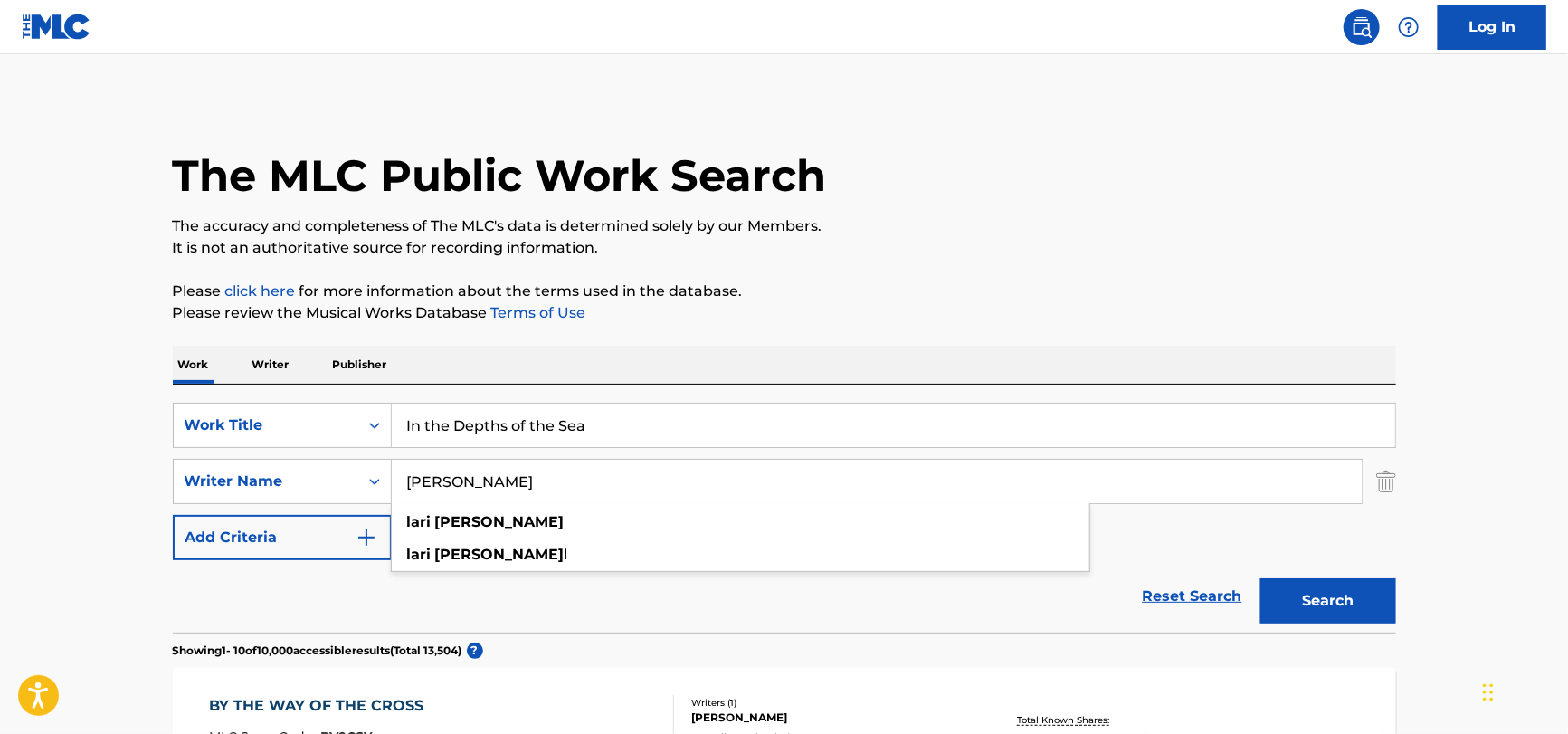
click at [418, 480] on input "[PERSON_NAME]" at bounding box center [877, 481] width 970 height 43
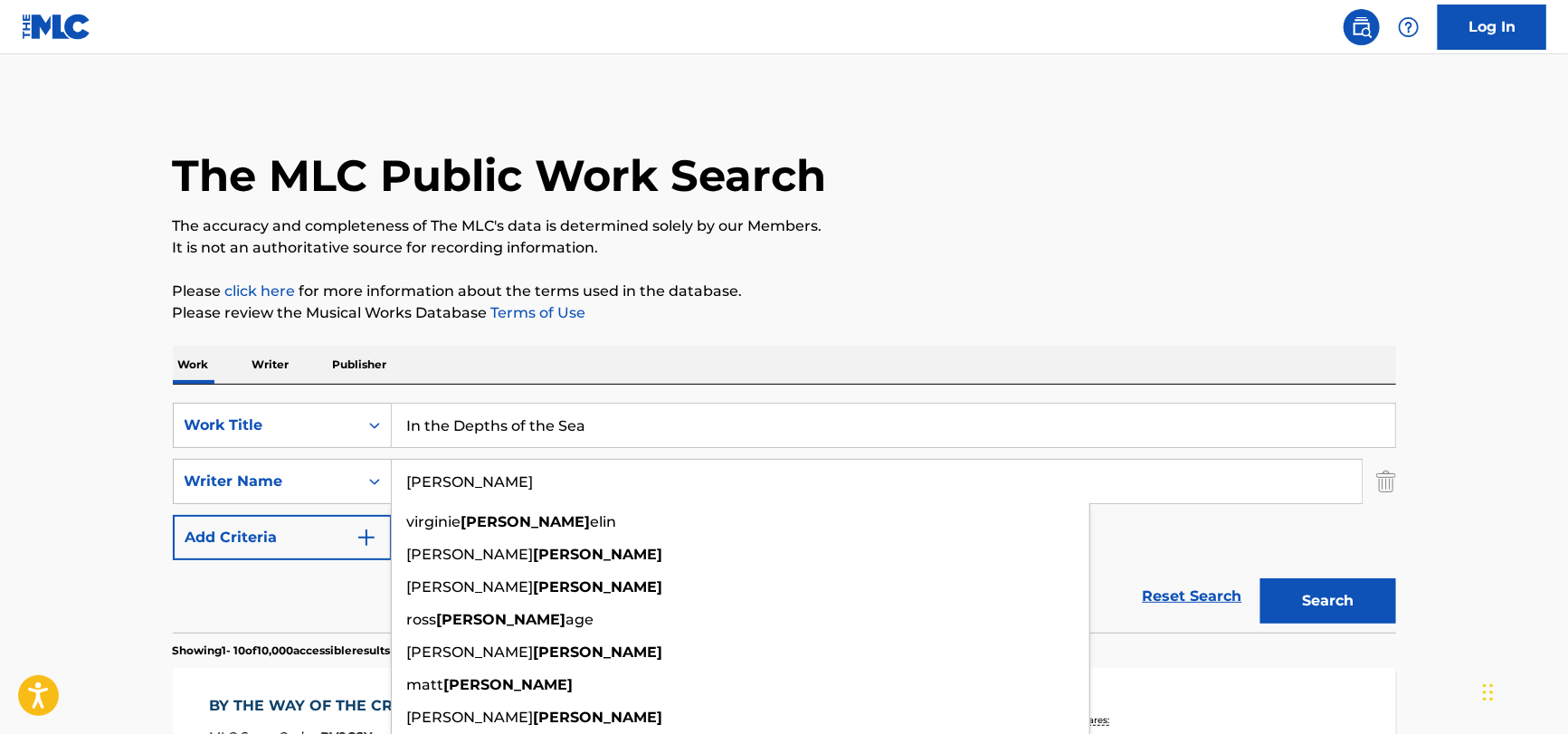
type input "[PERSON_NAME]"
click at [1261, 578] on button "Search" at bounding box center [1328, 601] width 135 height 45
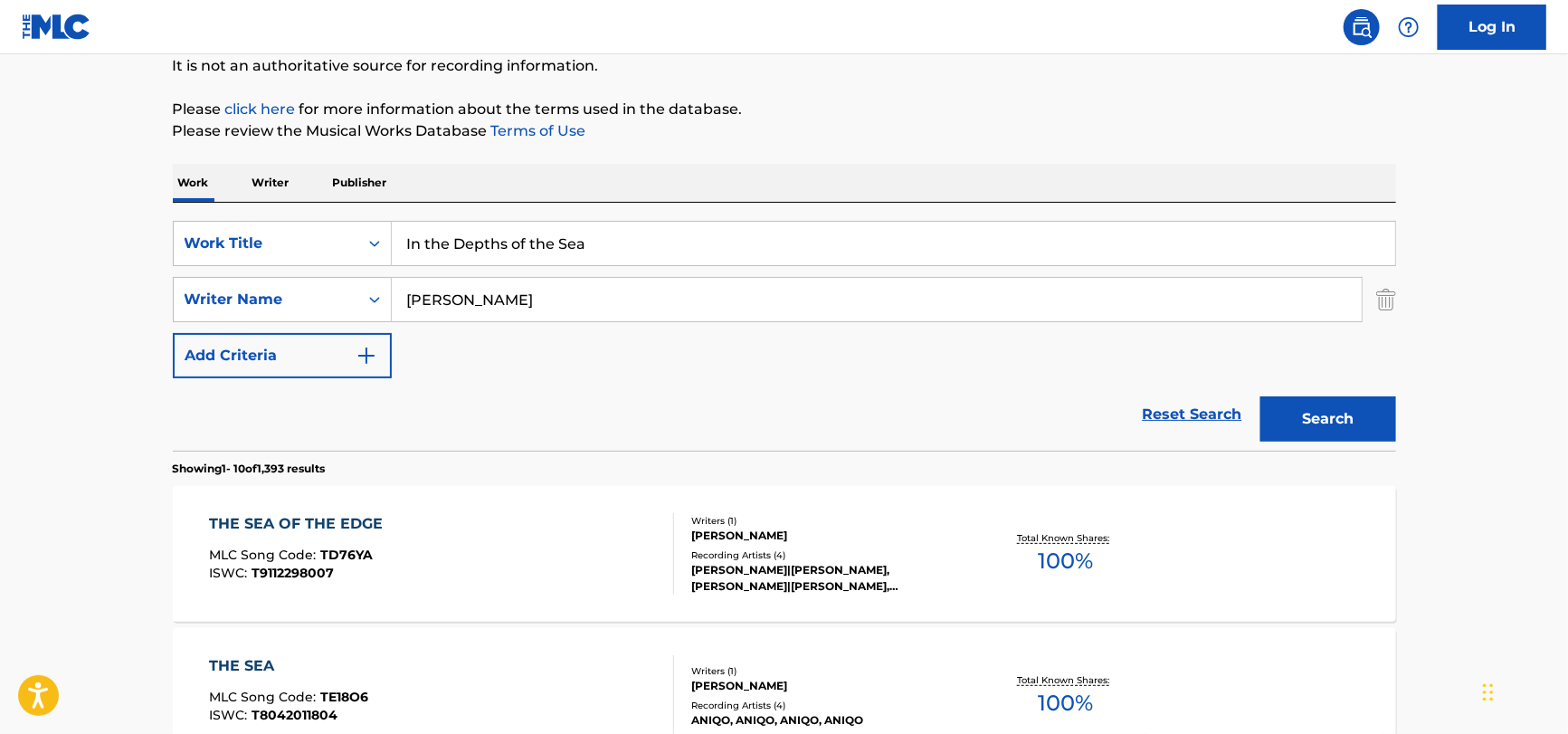
scroll to position [181, 0]
click at [475, 242] on input "In the Depths of the Sea" at bounding box center [894, 244] width 1004 height 43
click at [477, 238] on input "In the Depths of the Sea" at bounding box center [894, 244] width 1004 height 43
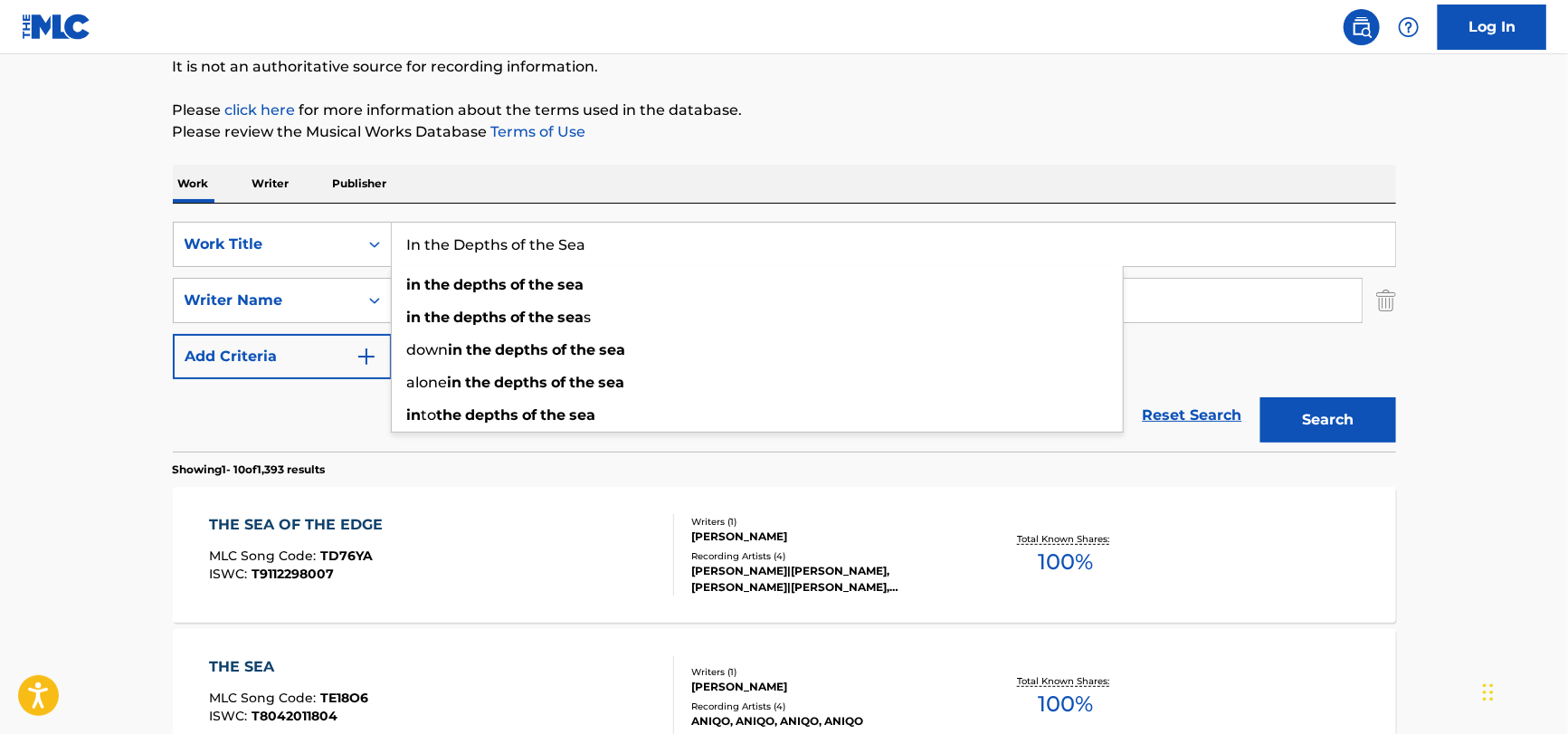
click at [477, 235] on input "In the Depths of the Sea" at bounding box center [894, 244] width 1004 height 43
drag, startPoint x: 288, startPoint y: 418, endPoint x: 302, endPoint y: 403, distance: 20.5
click at [288, 418] on div "Reset Search Search" at bounding box center [784, 415] width 1223 height 72
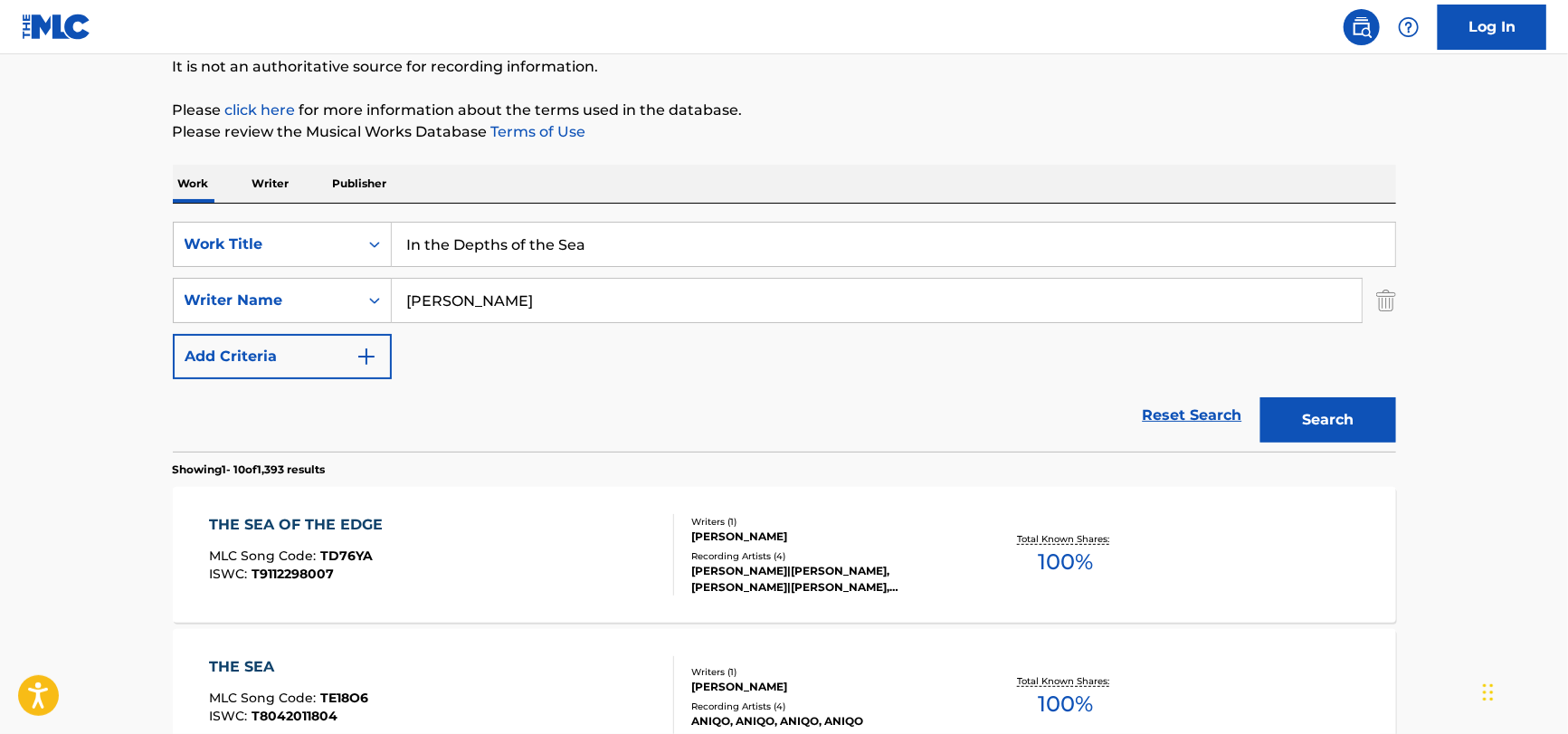
click at [474, 302] on input "[PERSON_NAME]" at bounding box center [877, 300] width 970 height 43
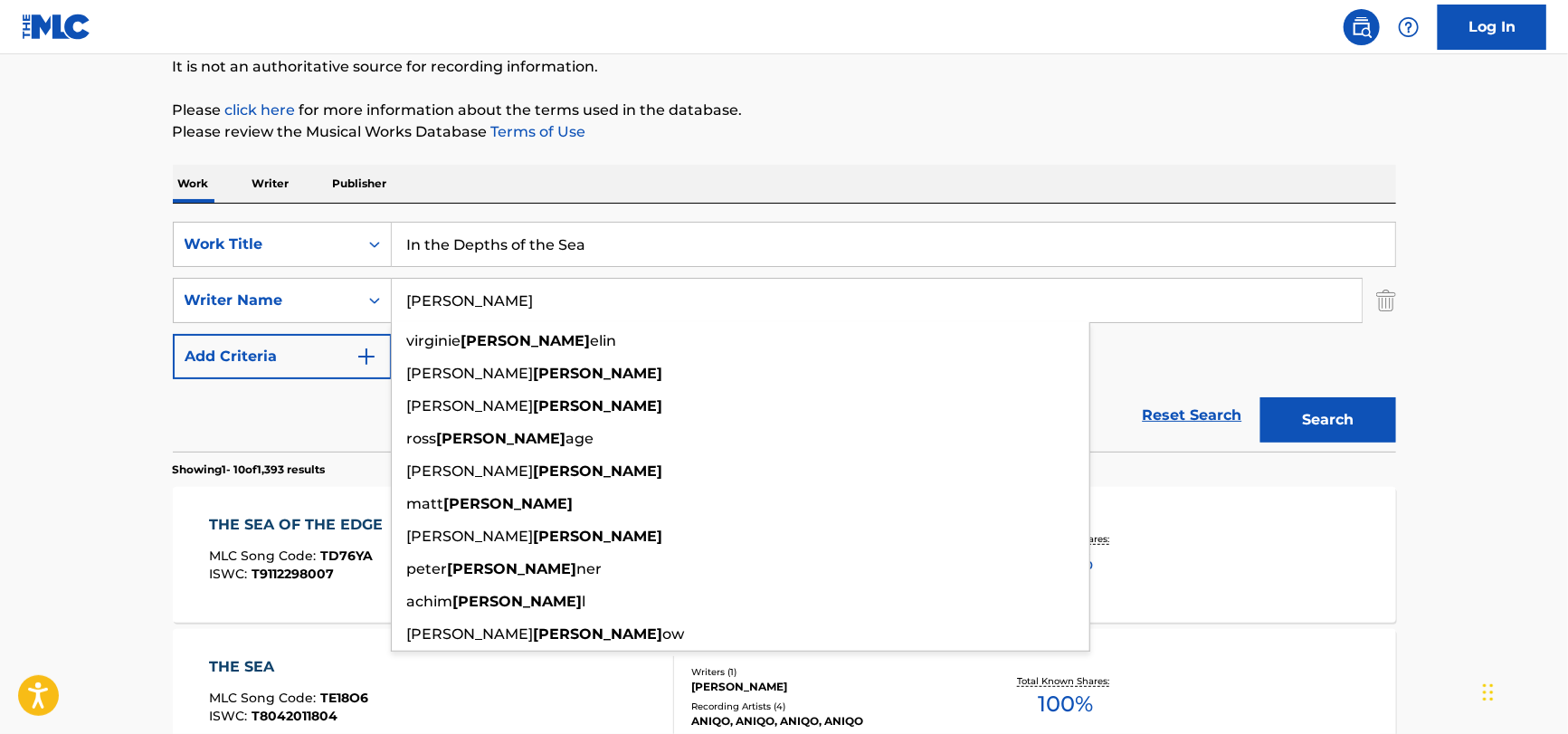
click at [474, 302] on input "[PERSON_NAME]" at bounding box center [877, 300] width 970 height 43
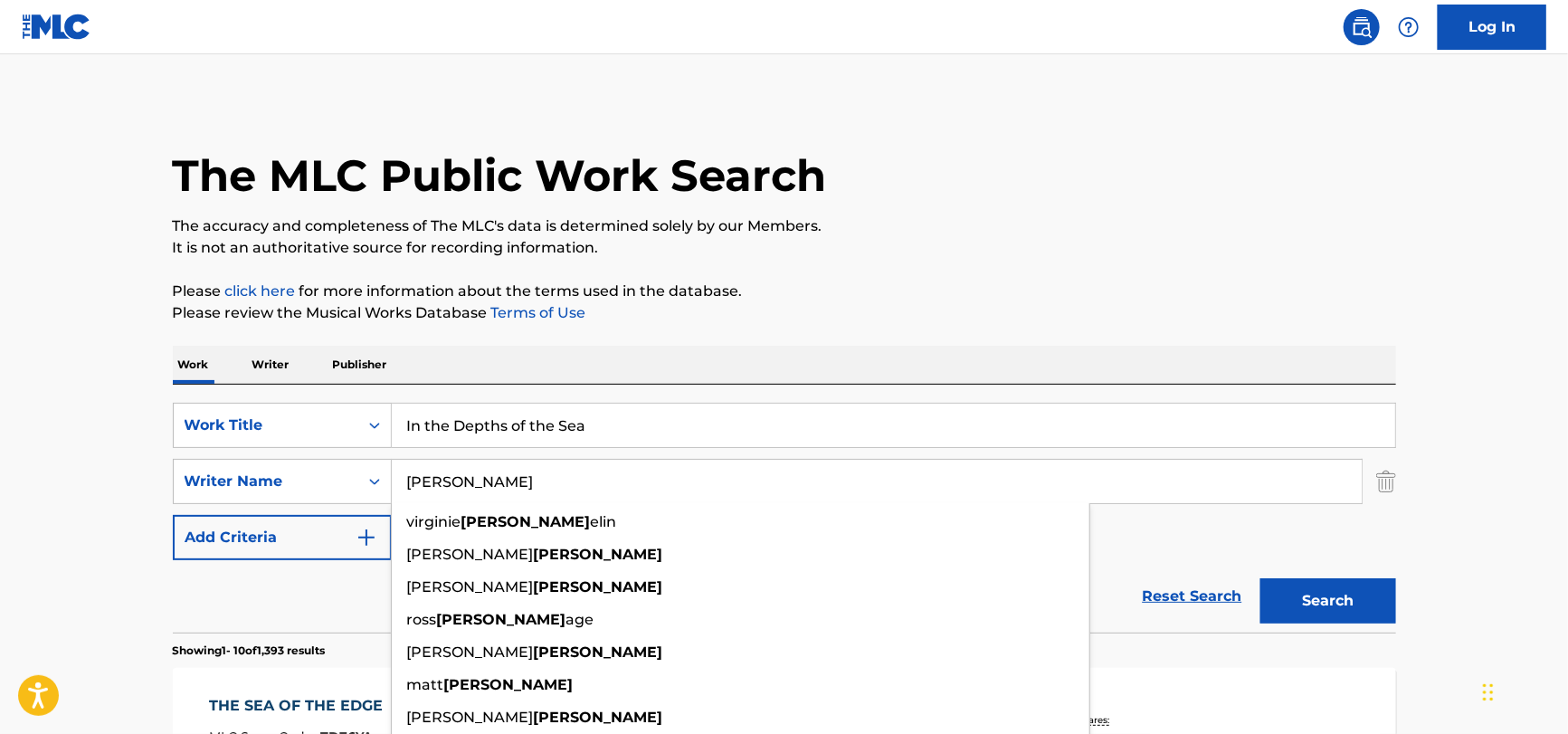
click at [602, 423] on input "In the Depths of the Sea" at bounding box center [894, 425] width 1004 height 43
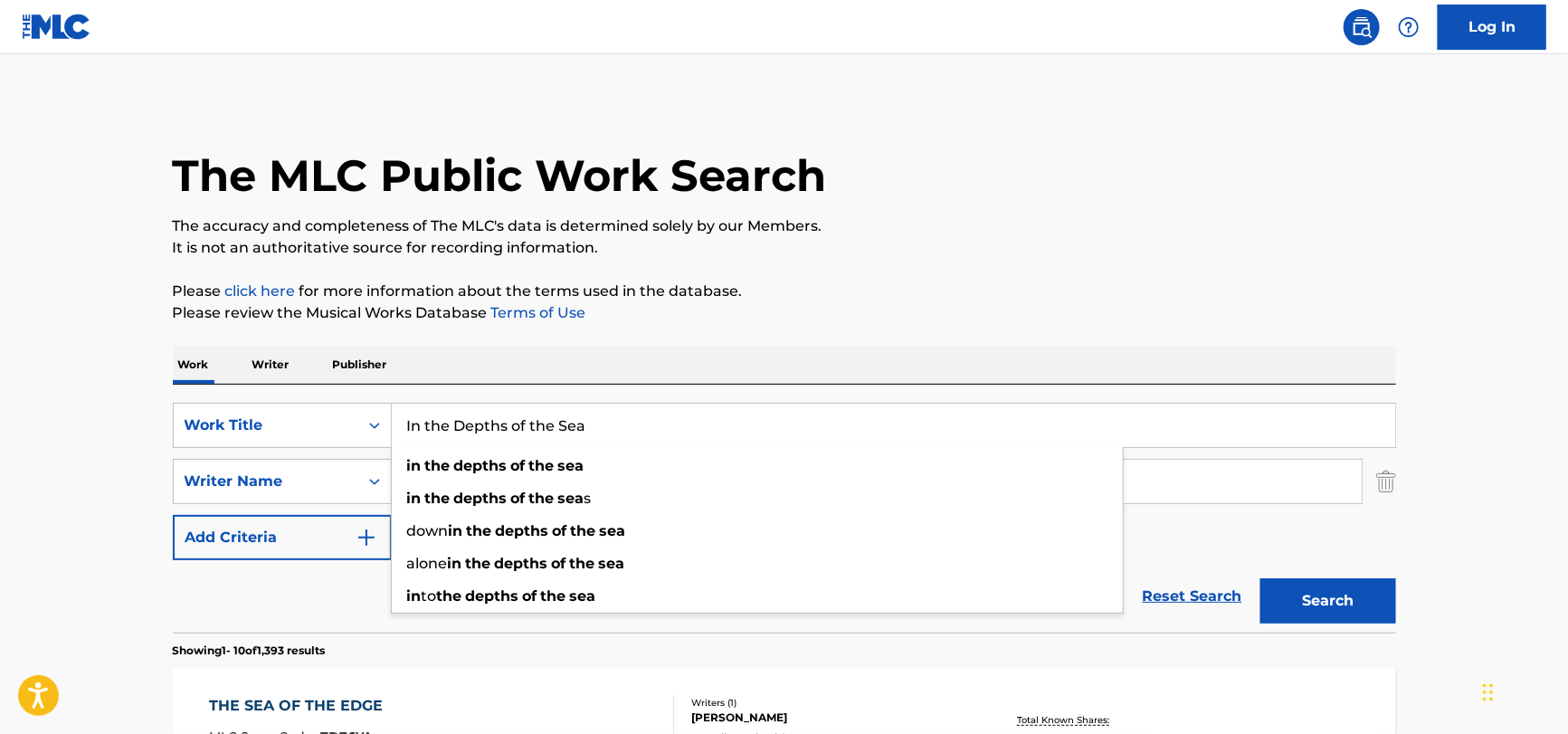
click at [598, 424] on input "In the Depths of the Sea" at bounding box center [894, 425] width 1004 height 43
click at [598, 425] on input "In the Depths of the Sea" at bounding box center [894, 425] width 1004 height 43
paste input "Little Is Much by [PERSON_NAME]"
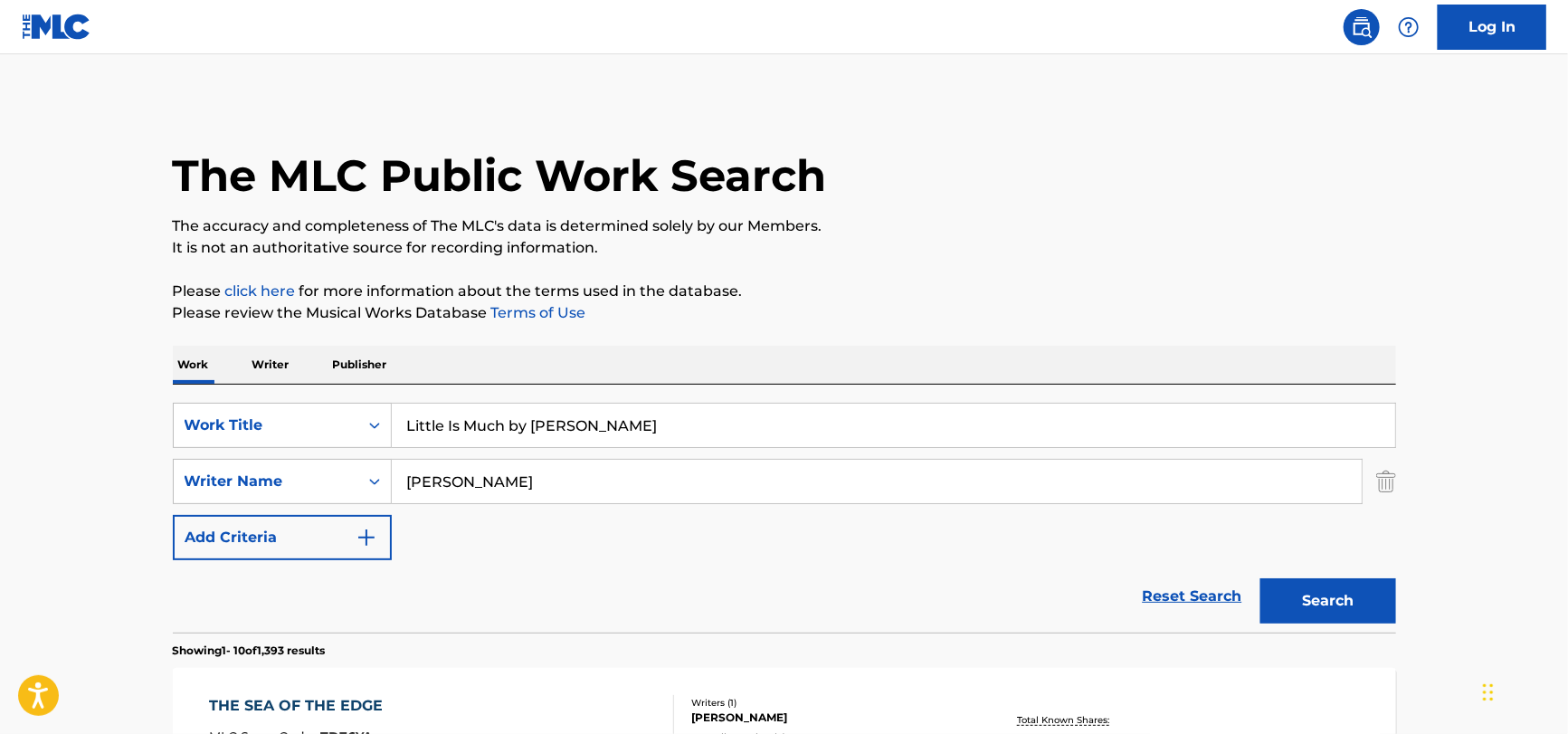
drag, startPoint x: 687, startPoint y: 415, endPoint x: 511, endPoint y: 434, distance: 177.0
click at [511, 434] on input "Little Is Much by [PERSON_NAME]" at bounding box center [894, 425] width 1004 height 43
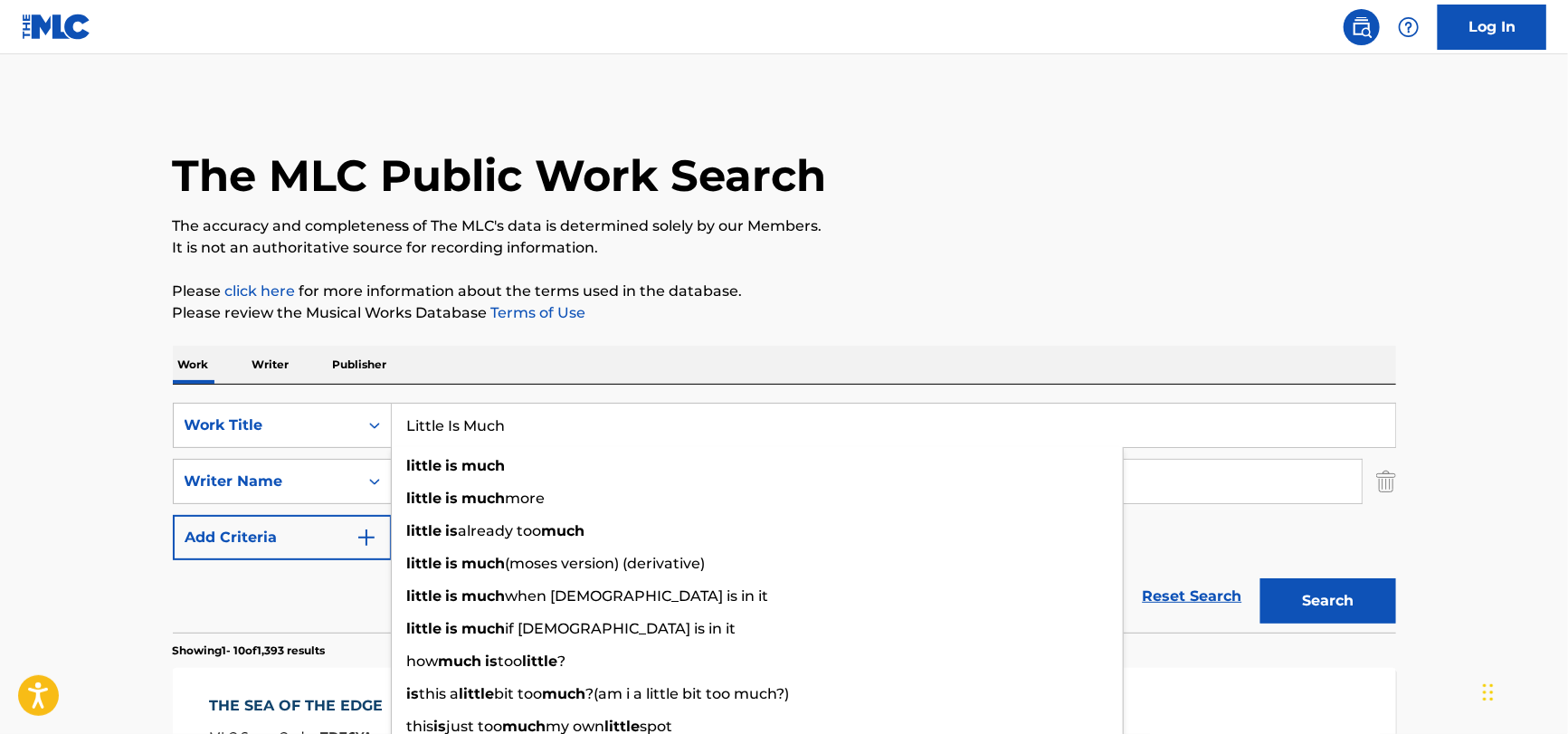
type input "Little Is Much"
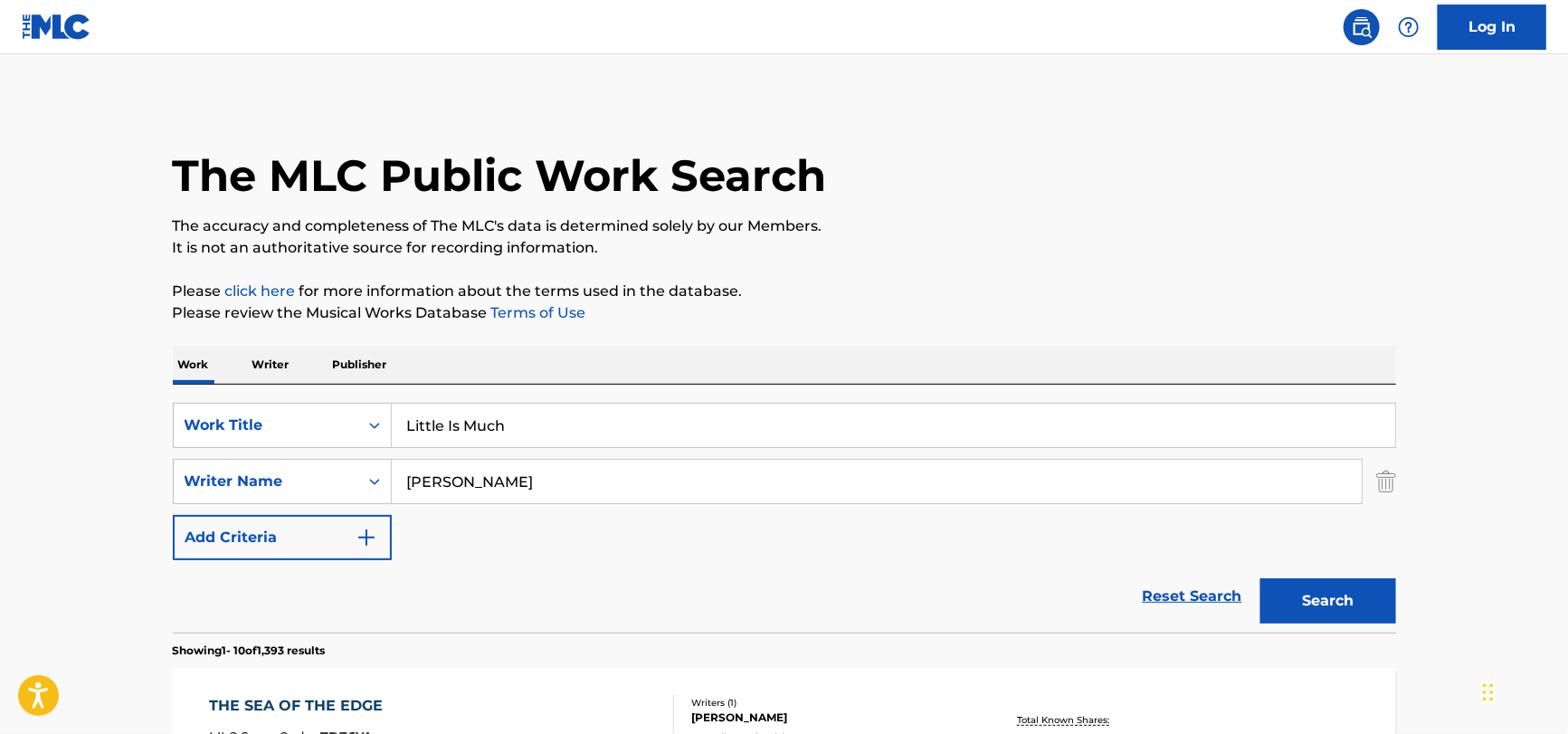
click at [295, 622] on div "Reset Search Search" at bounding box center [784, 596] width 1223 height 72
click at [473, 476] on input "[PERSON_NAME]" at bounding box center [877, 481] width 970 height 43
click at [1261, 578] on button "Search" at bounding box center [1328, 601] width 135 height 45
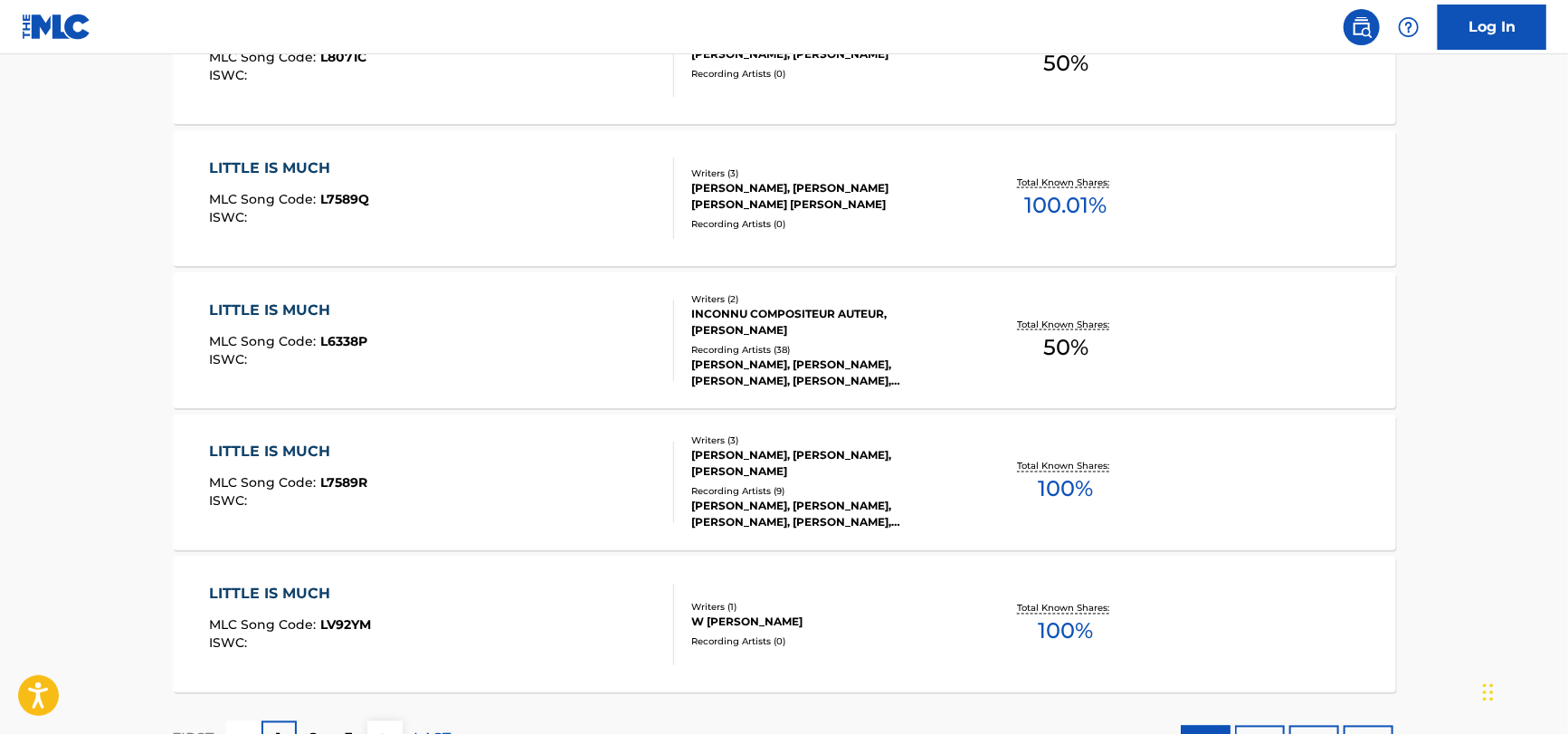
scroll to position [1447, 0]
